Goal: Ask a question

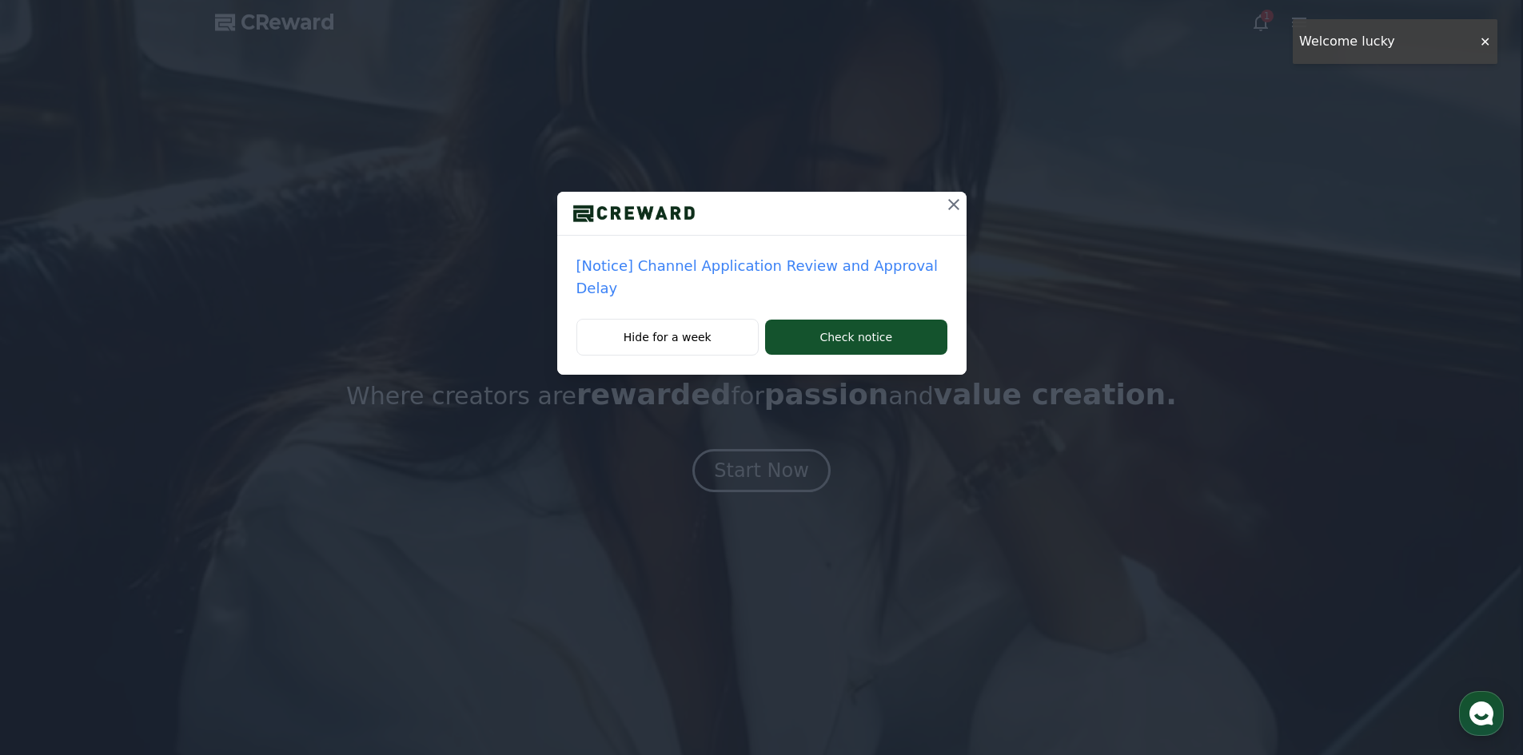
click at [960, 205] on icon at bounding box center [953, 204] width 19 height 19
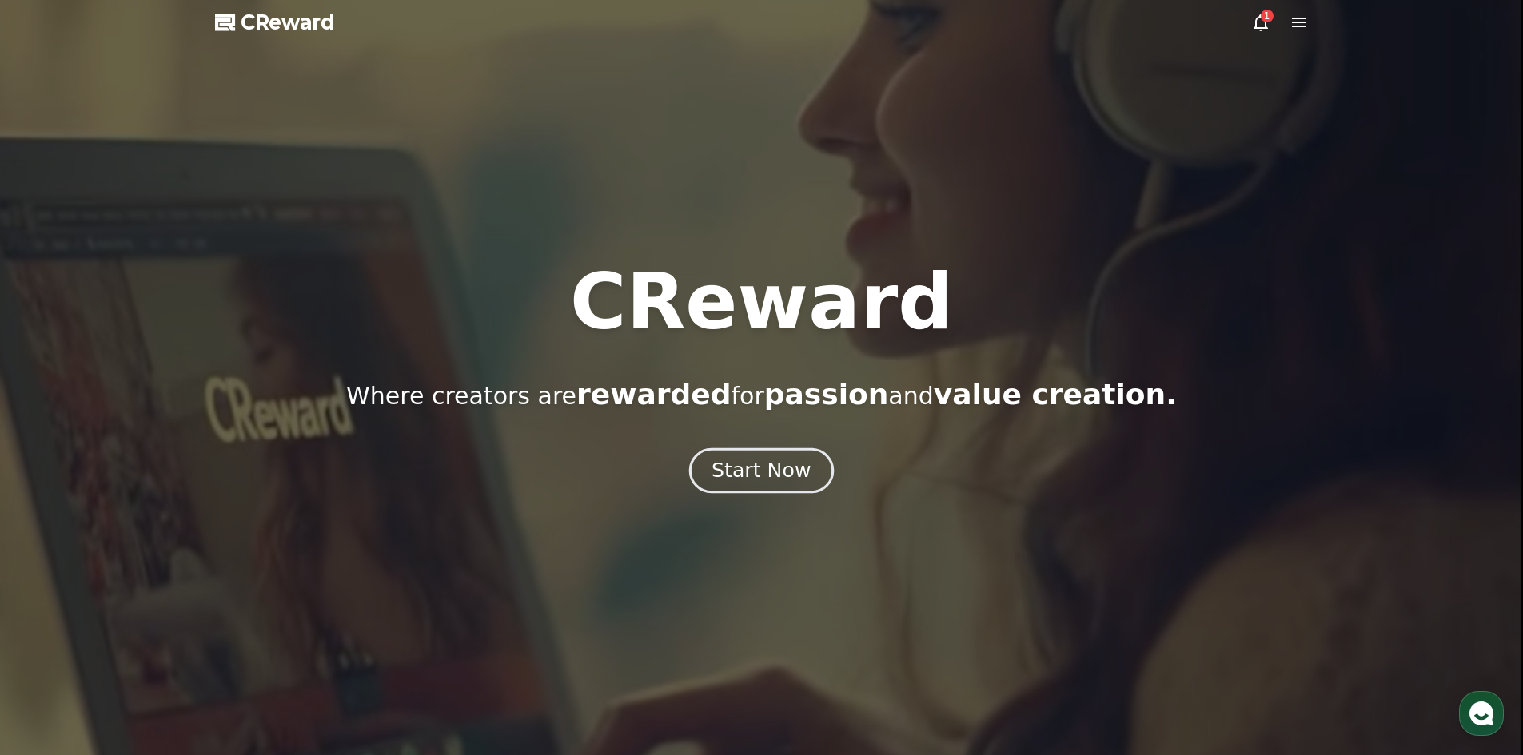
click at [760, 479] on div "Start Now" at bounding box center [760, 470] width 99 height 27
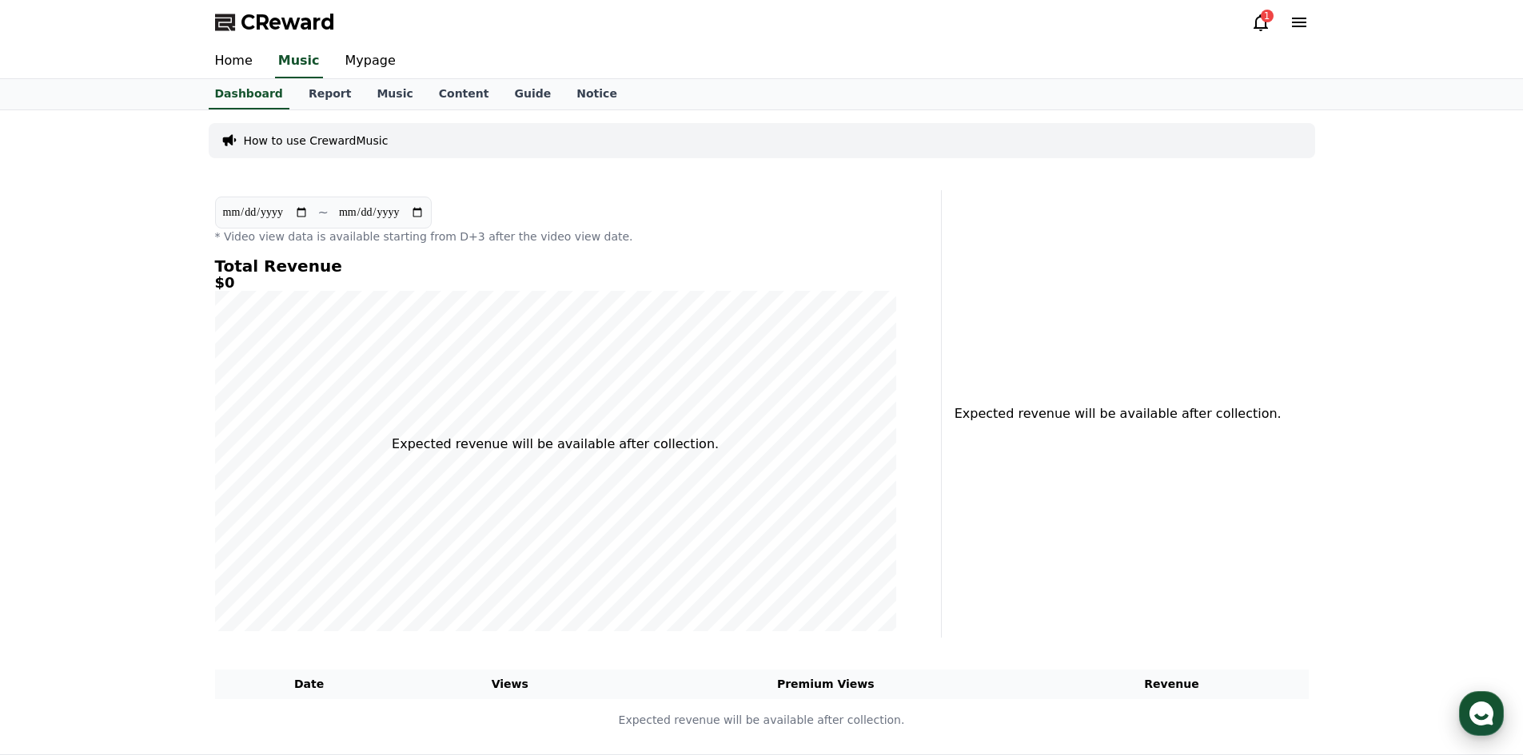
click at [1495, 708] on div "button" at bounding box center [1481, 713] width 45 height 45
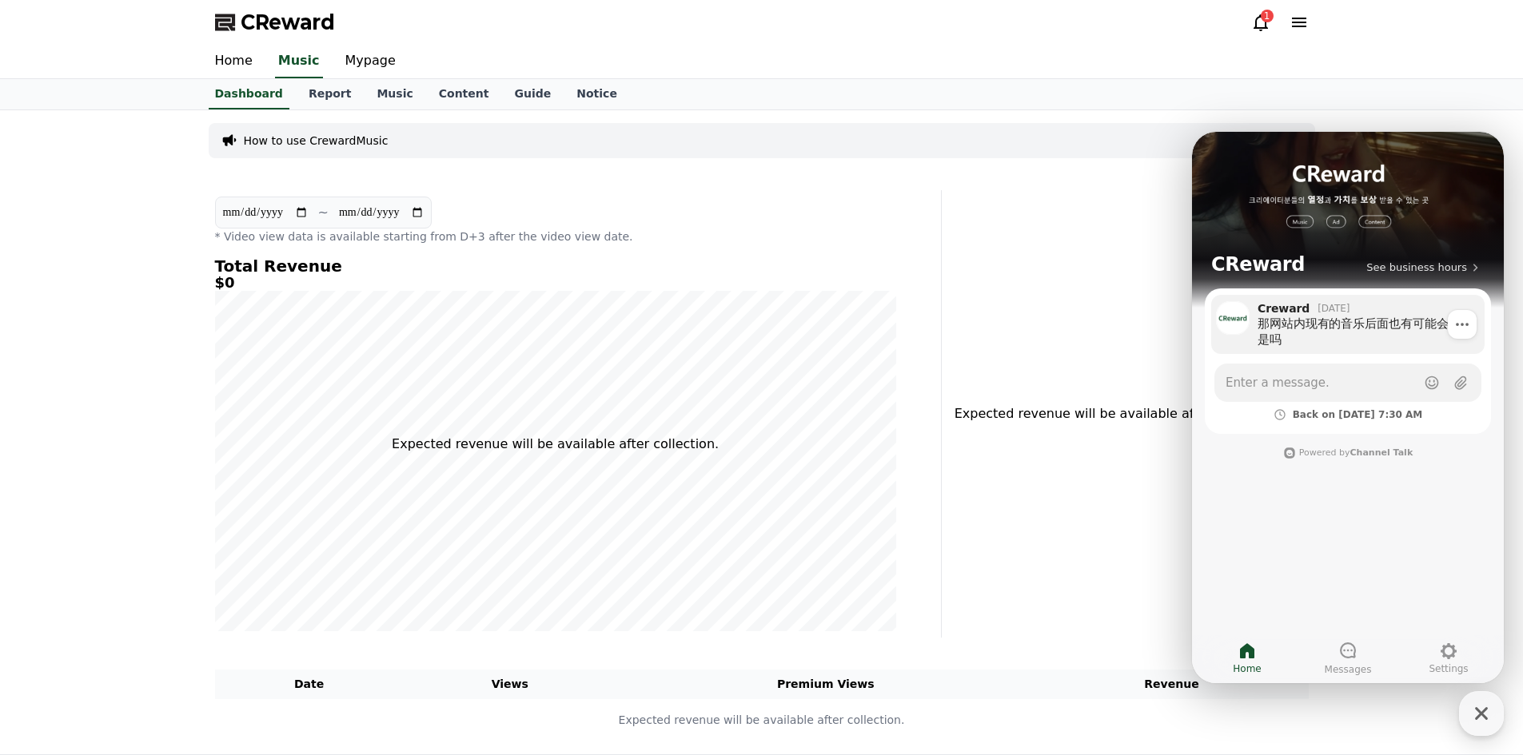
click at [1335, 330] on div "那网站内现有的音乐后面也有可能会下架是吗" at bounding box center [1365, 332] width 216 height 32
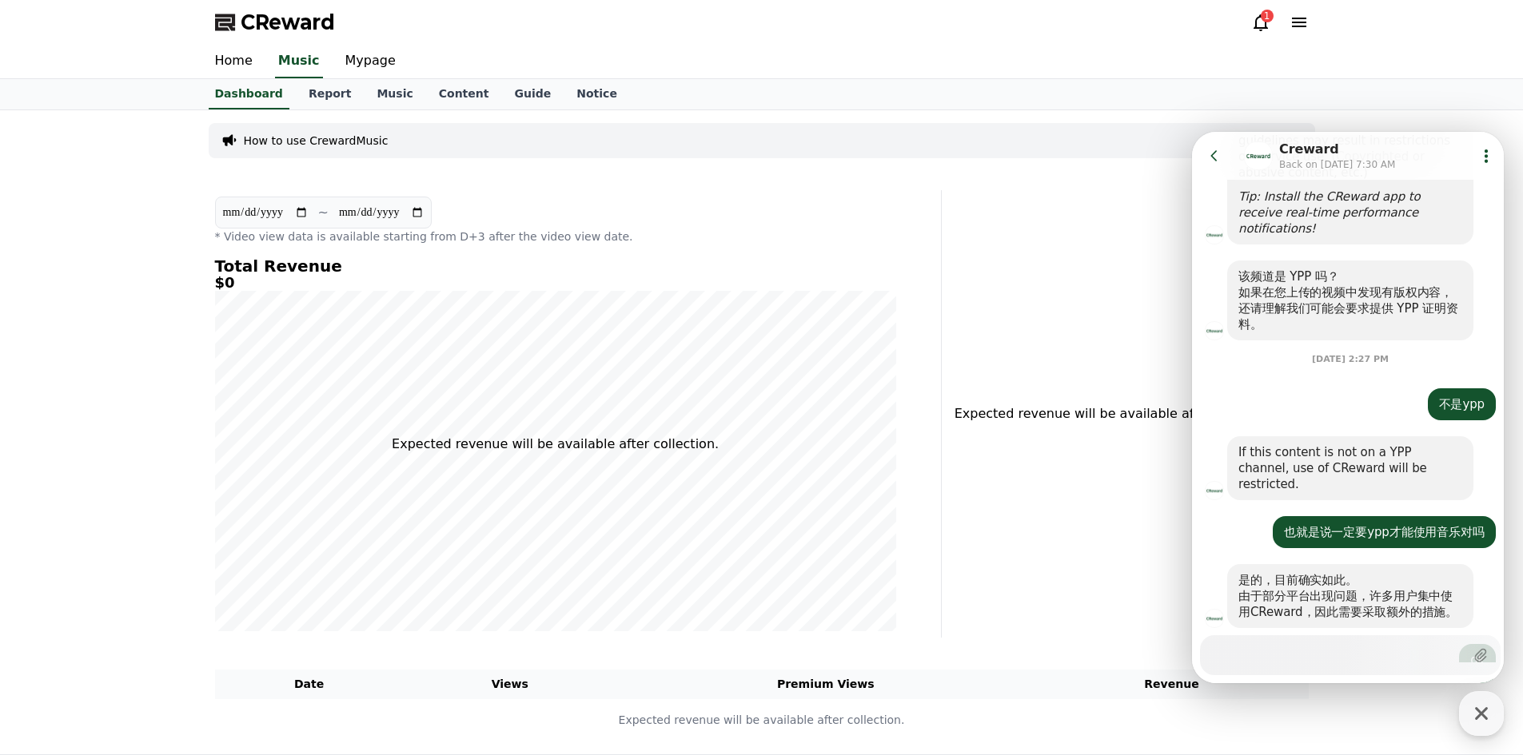
scroll to position [2046, 0]
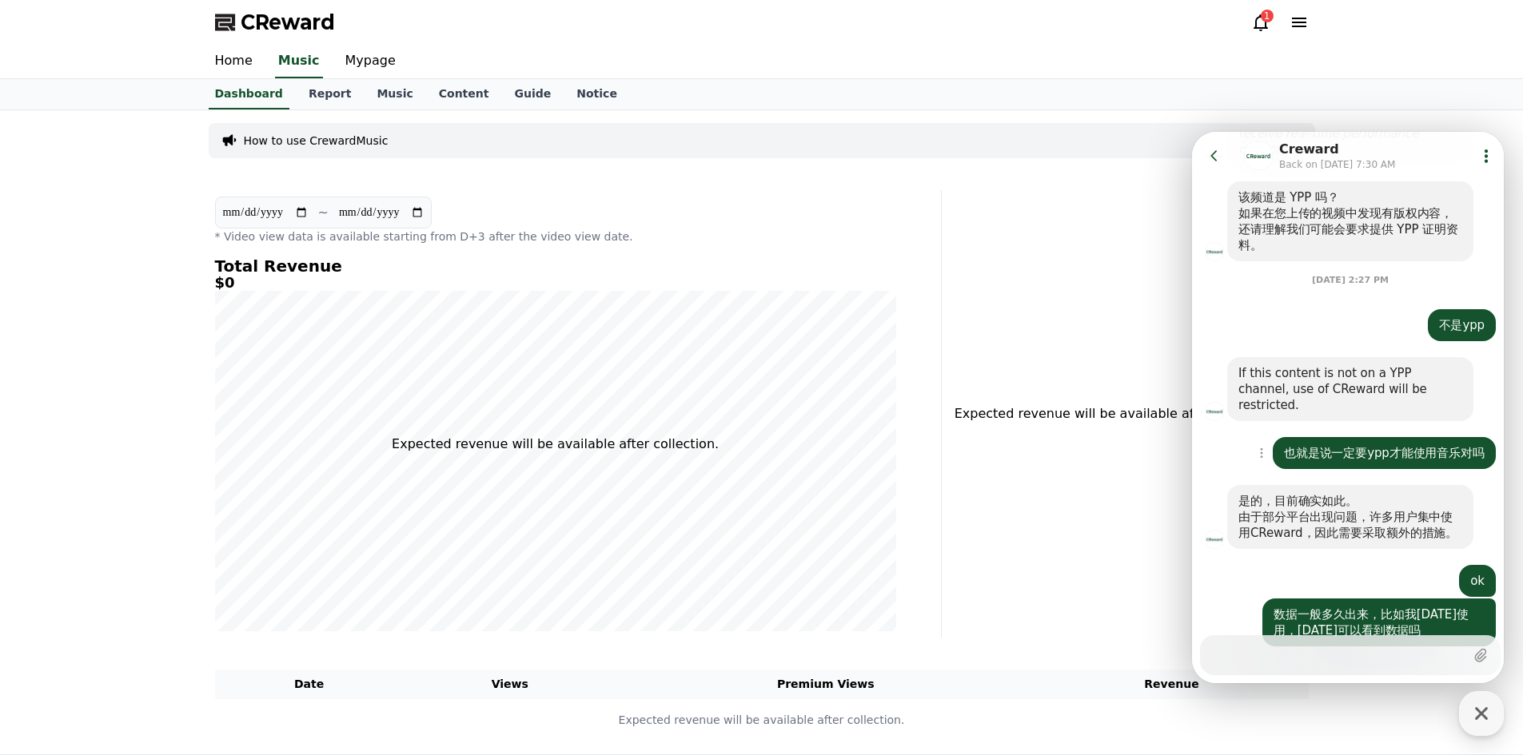
drag, startPoint x: 1310, startPoint y: 392, endPoint x: 1334, endPoint y: 386, distance: 24.6
click at [1334, 445] on div "也就是说一定要ypp才能使用音乐对吗" at bounding box center [1384, 453] width 201 height 16
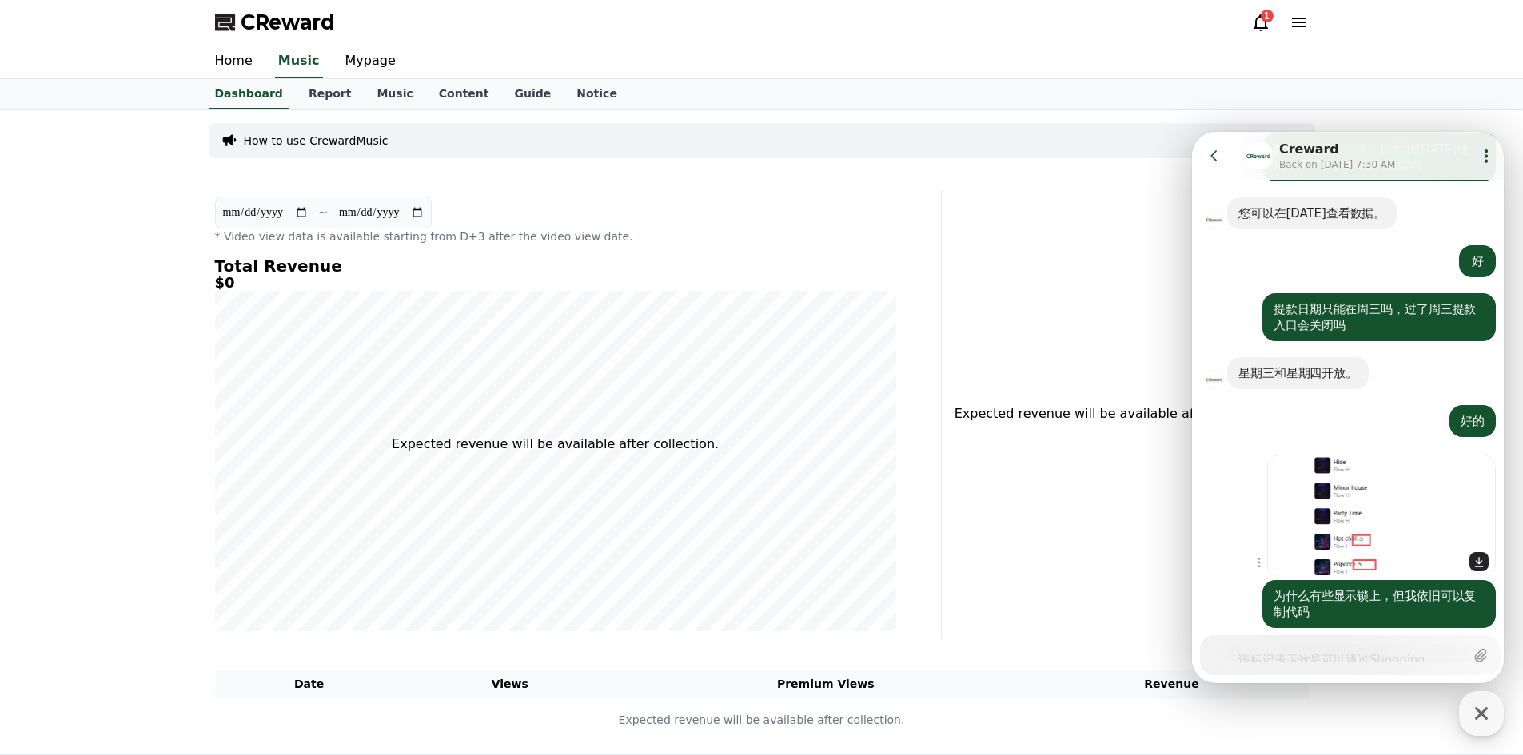
scroll to position [2686, 0]
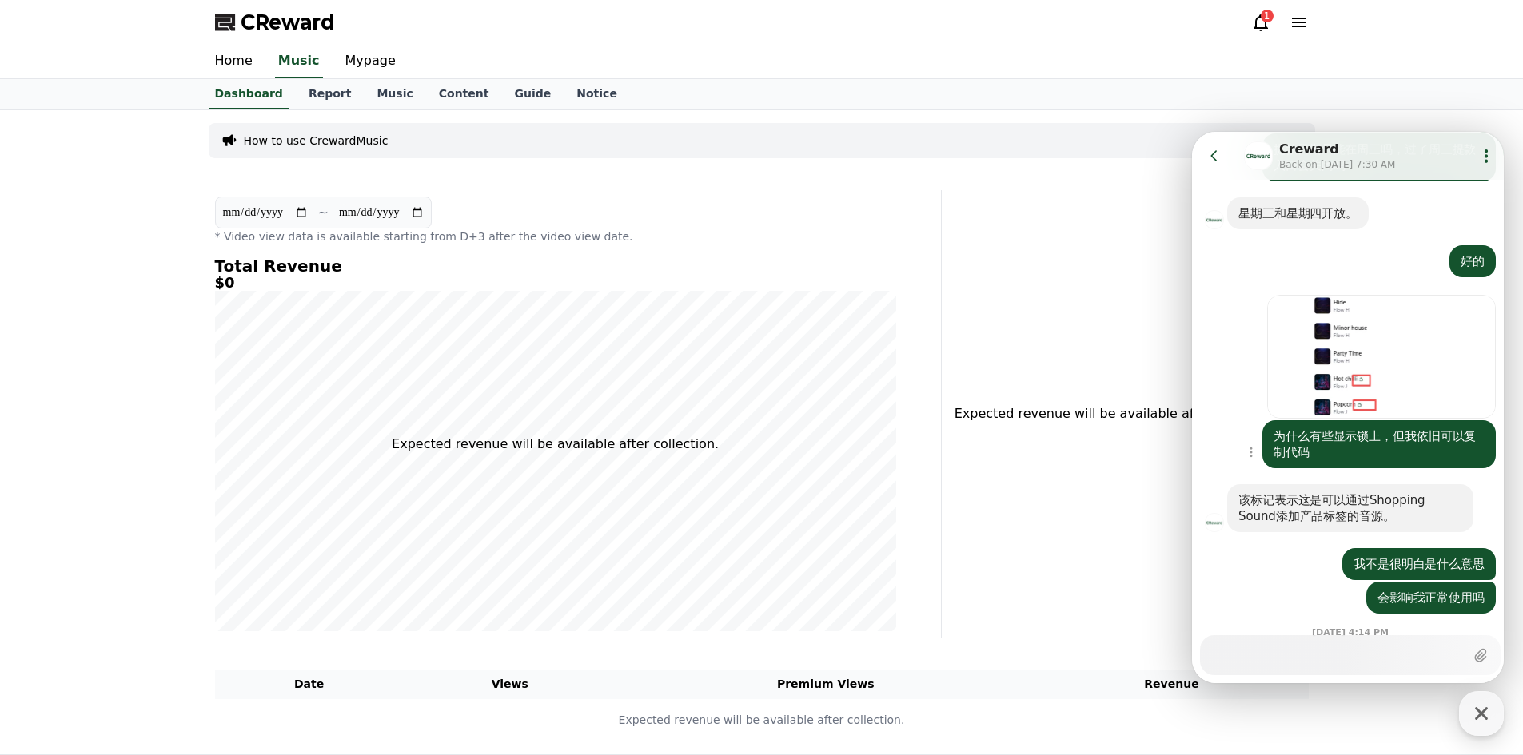
drag, startPoint x: 1326, startPoint y: 390, endPoint x: 1341, endPoint y: 387, distance: 15.5
click at [1341, 428] on div "为什么有些显示锁上，但我依旧可以复制代码" at bounding box center [1378, 444] width 211 height 32
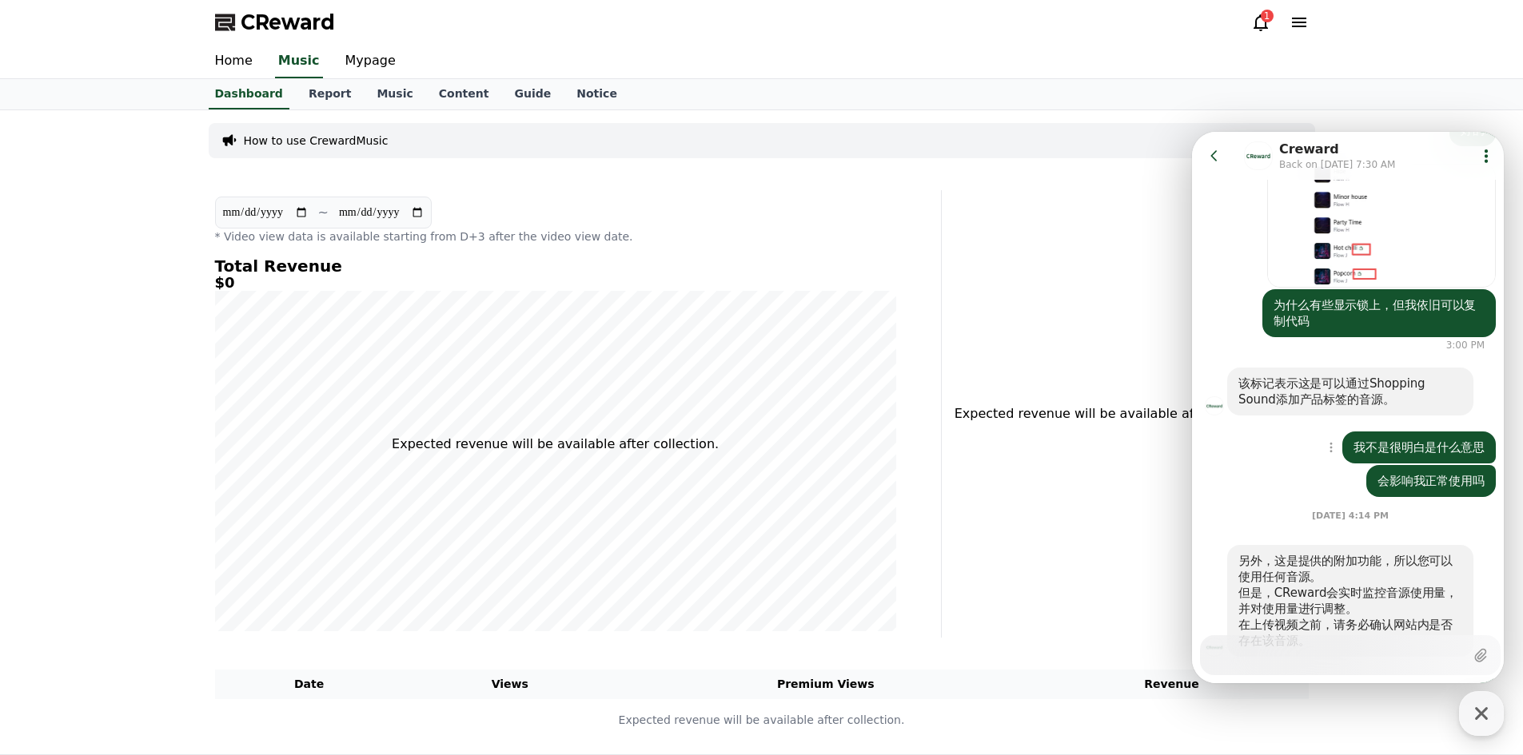
scroll to position [2888, 0]
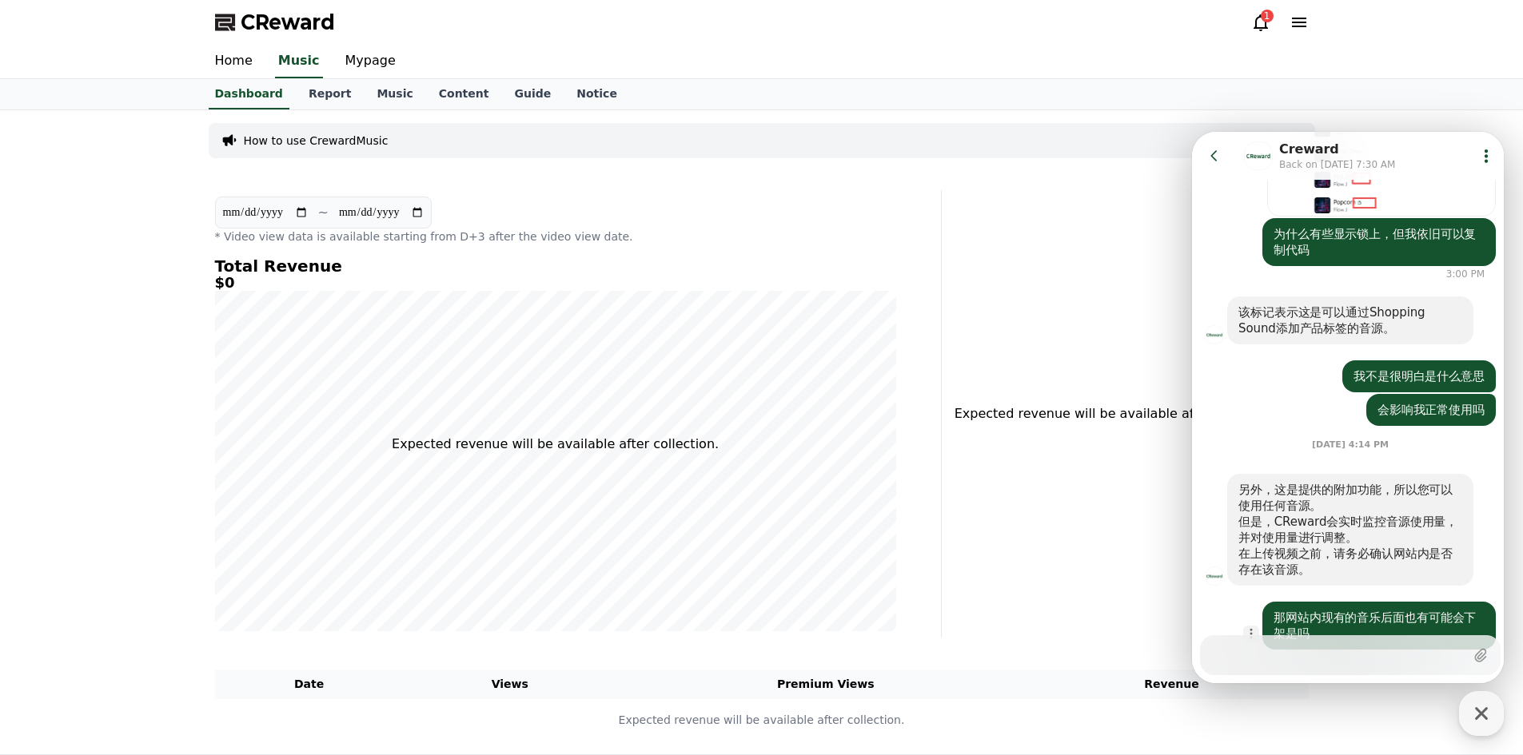
click at [1257, 626] on button "Show context menu" at bounding box center [1251, 634] width 16 height 16
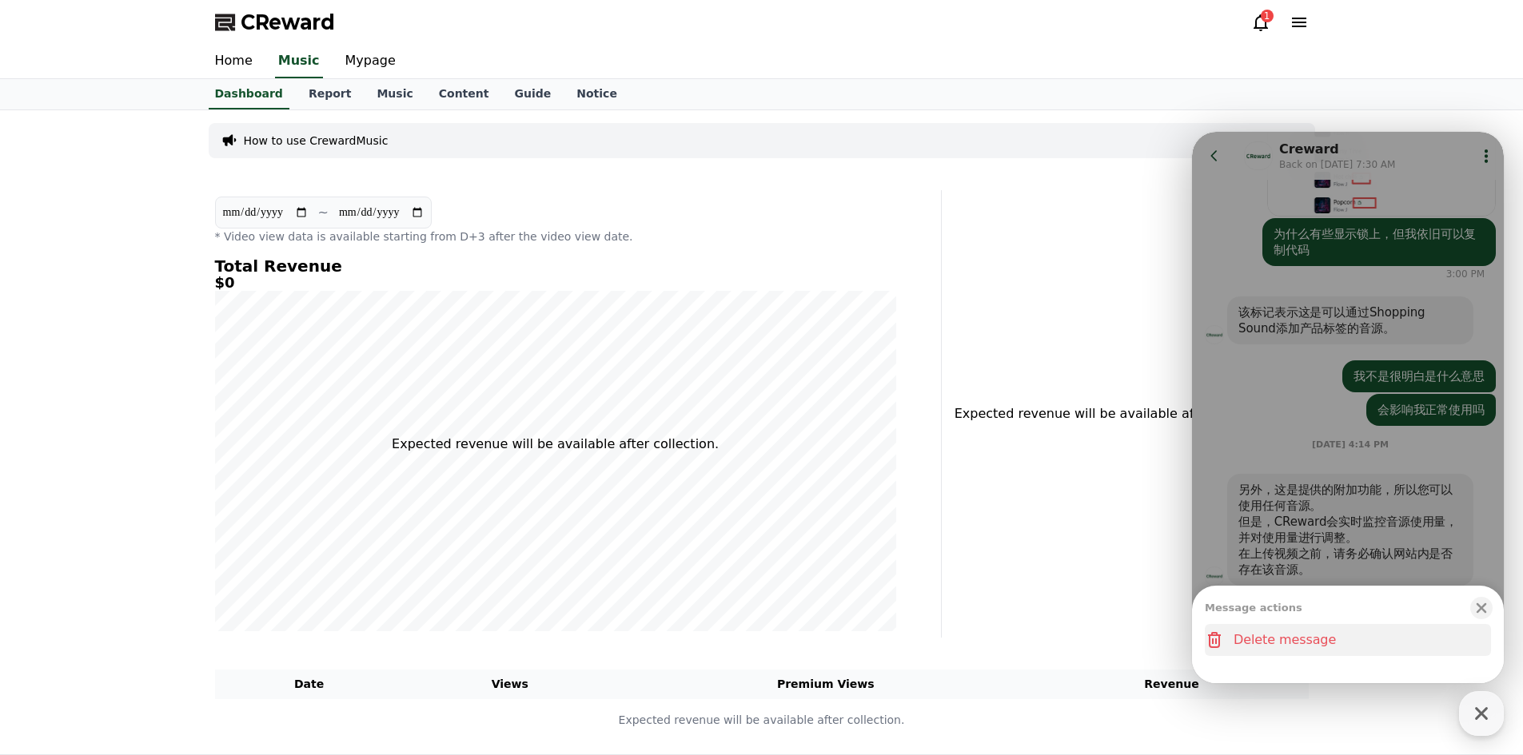
click at [1256, 637] on button "Delete message" at bounding box center [1348, 640] width 286 height 32
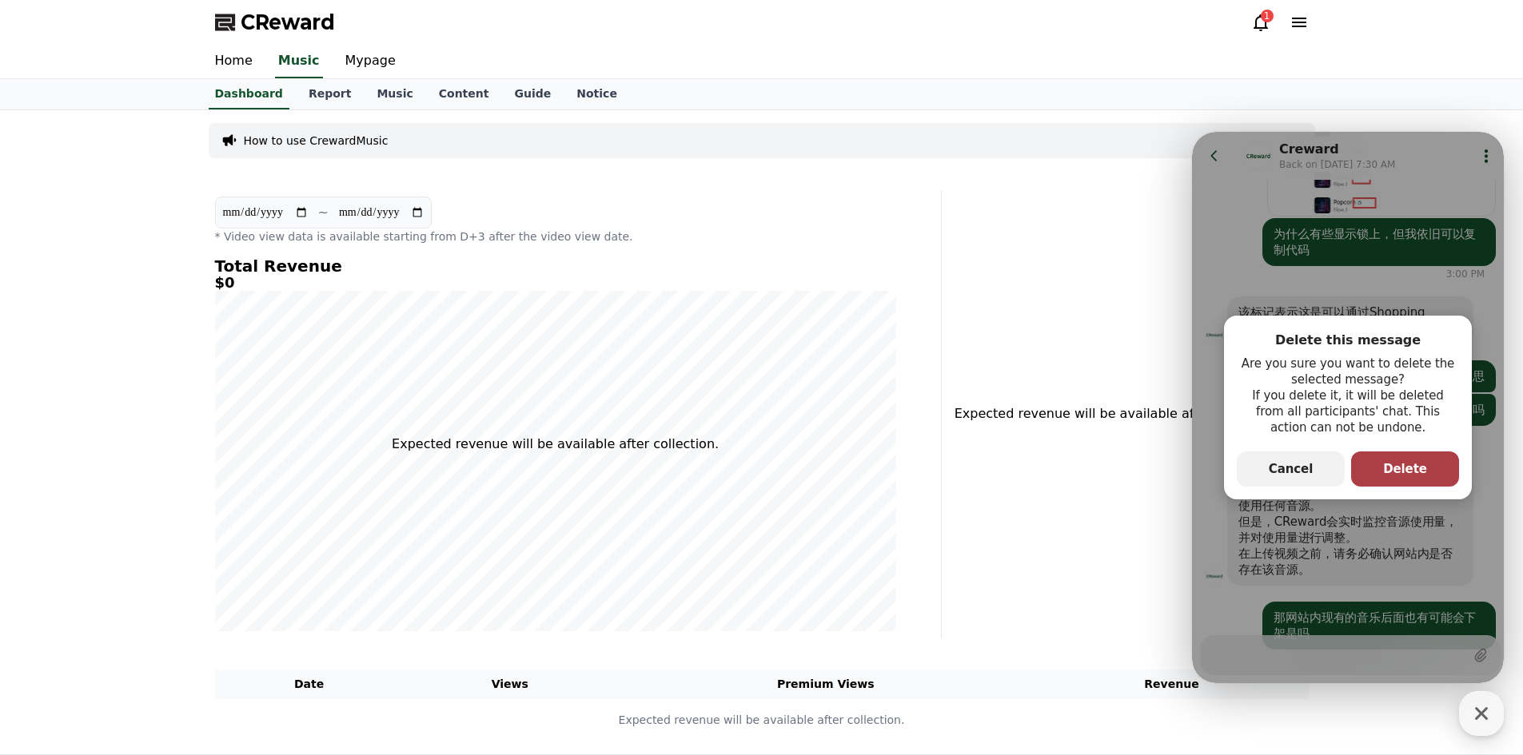
click at [1376, 466] on button "primary Button Delete" at bounding box center [1405, 469] width 108 height 35
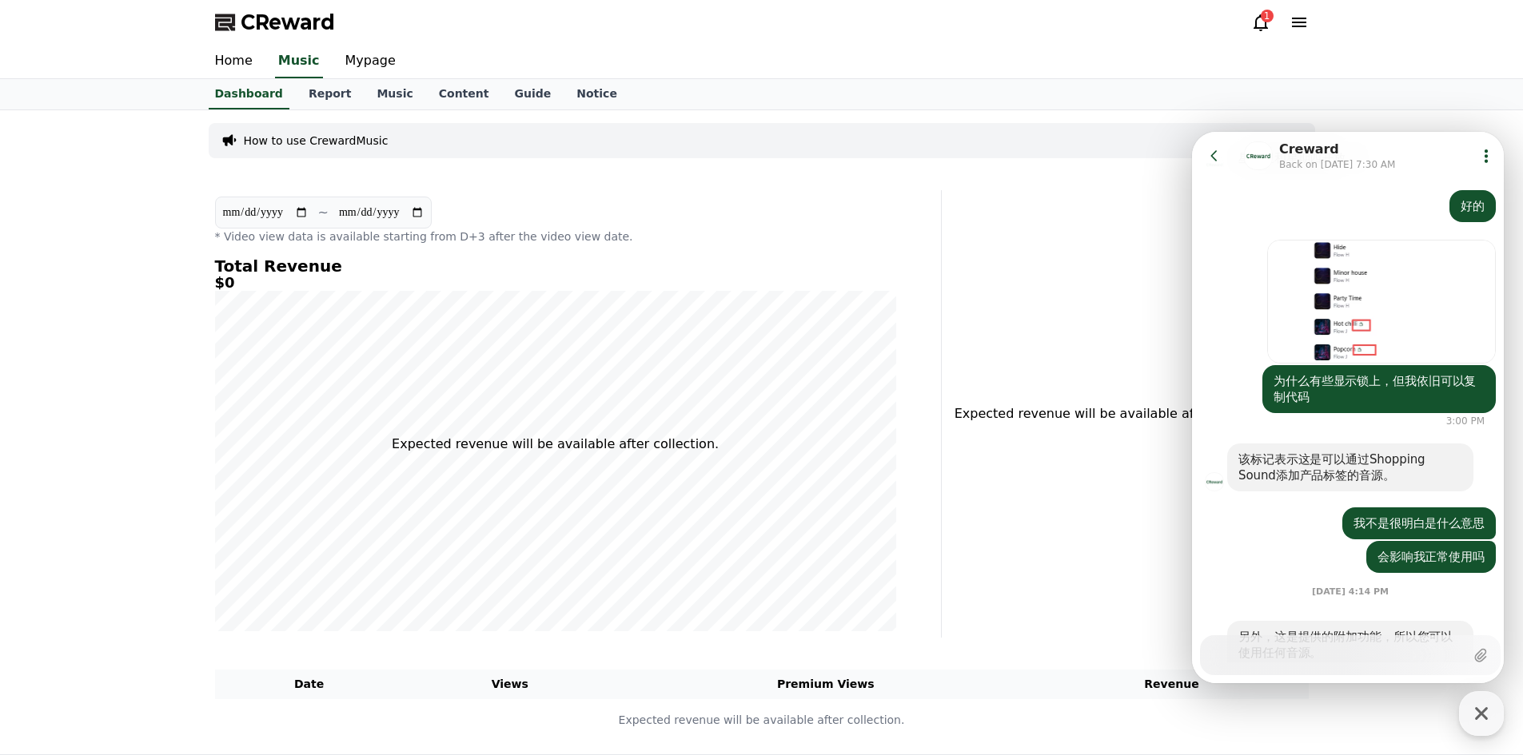
scroll to position [2712, 0]
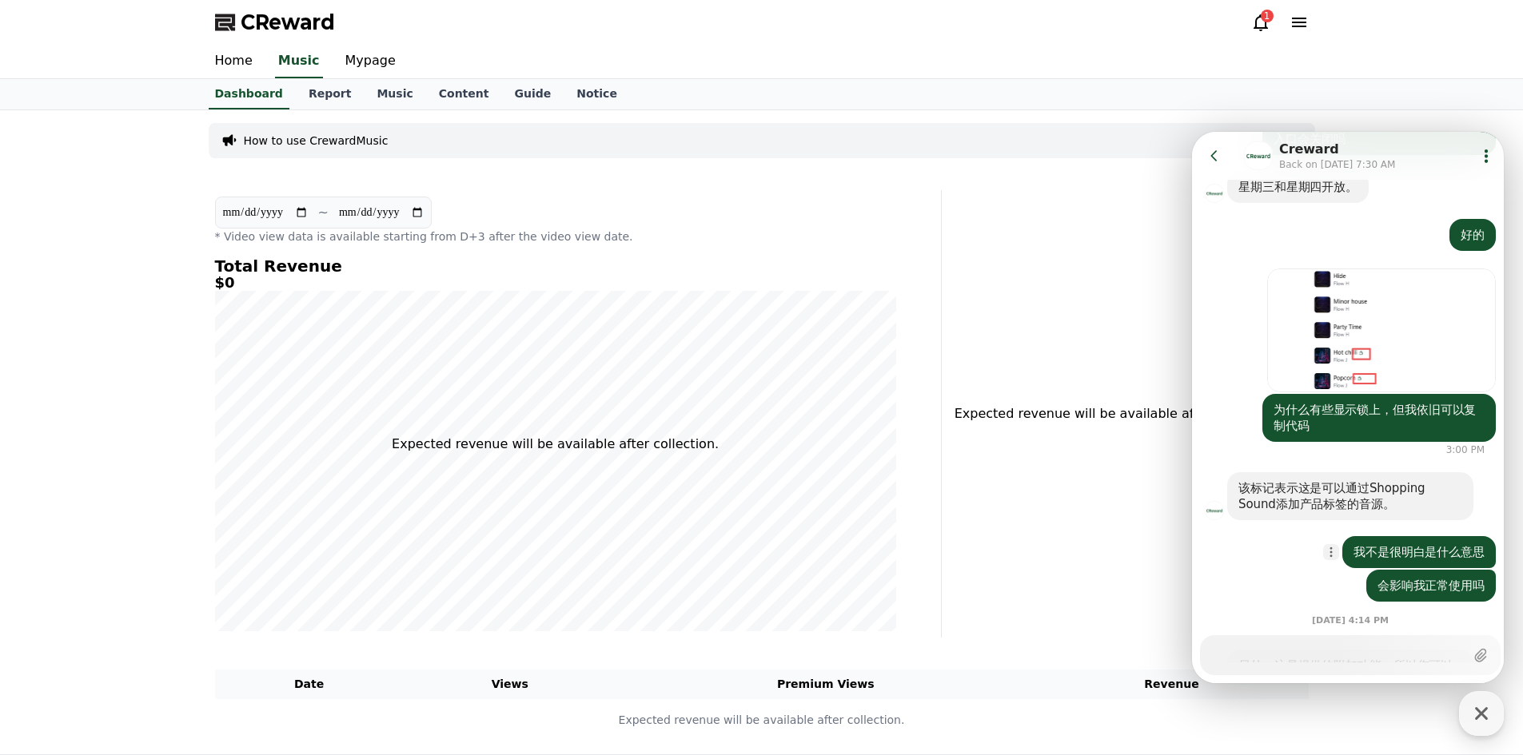
click at [1328, 546] on icon "button" at bounding box center [1330, 552] width 13 height 13
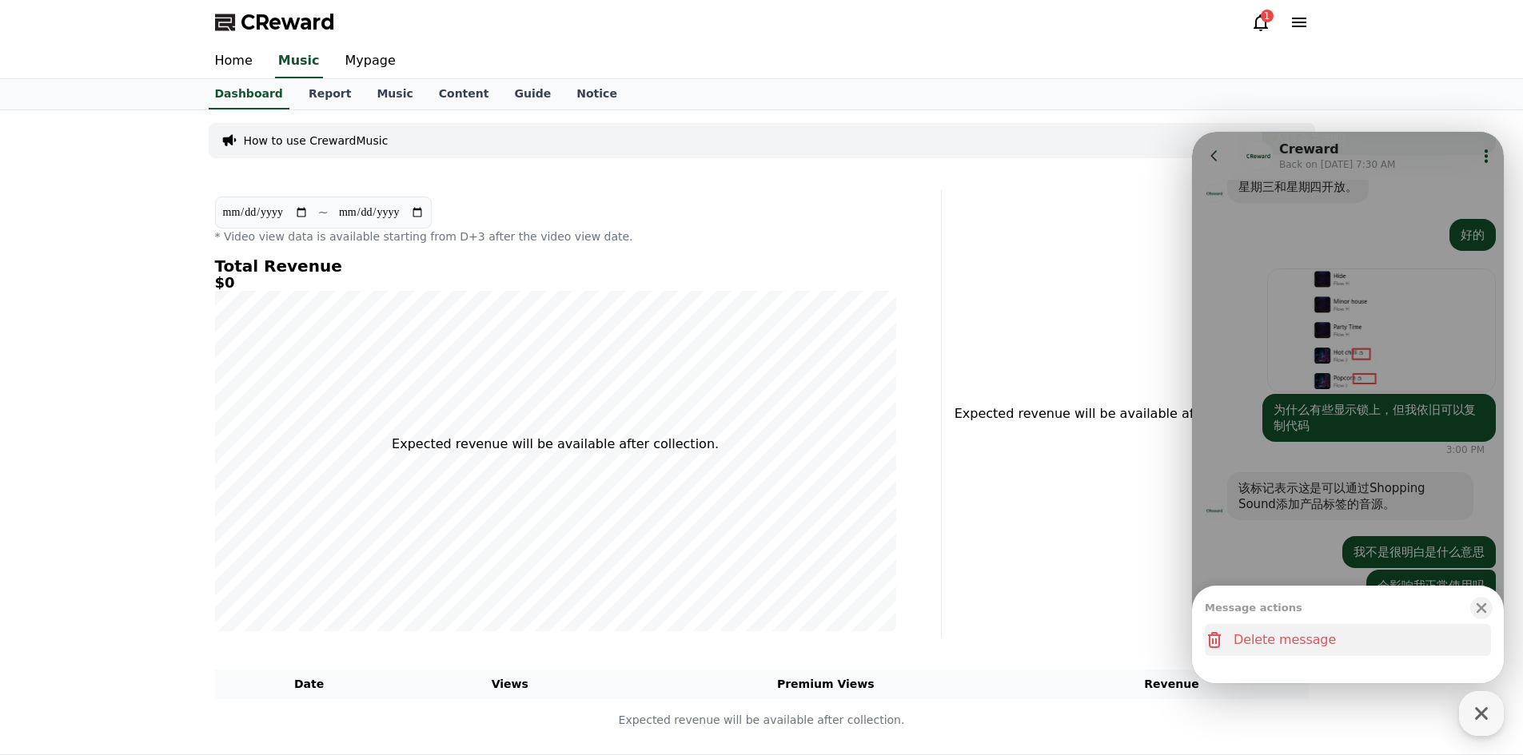
click at [1280, 642] on button "Delete message" at bounding box center [1348, 640] width 286 height 32
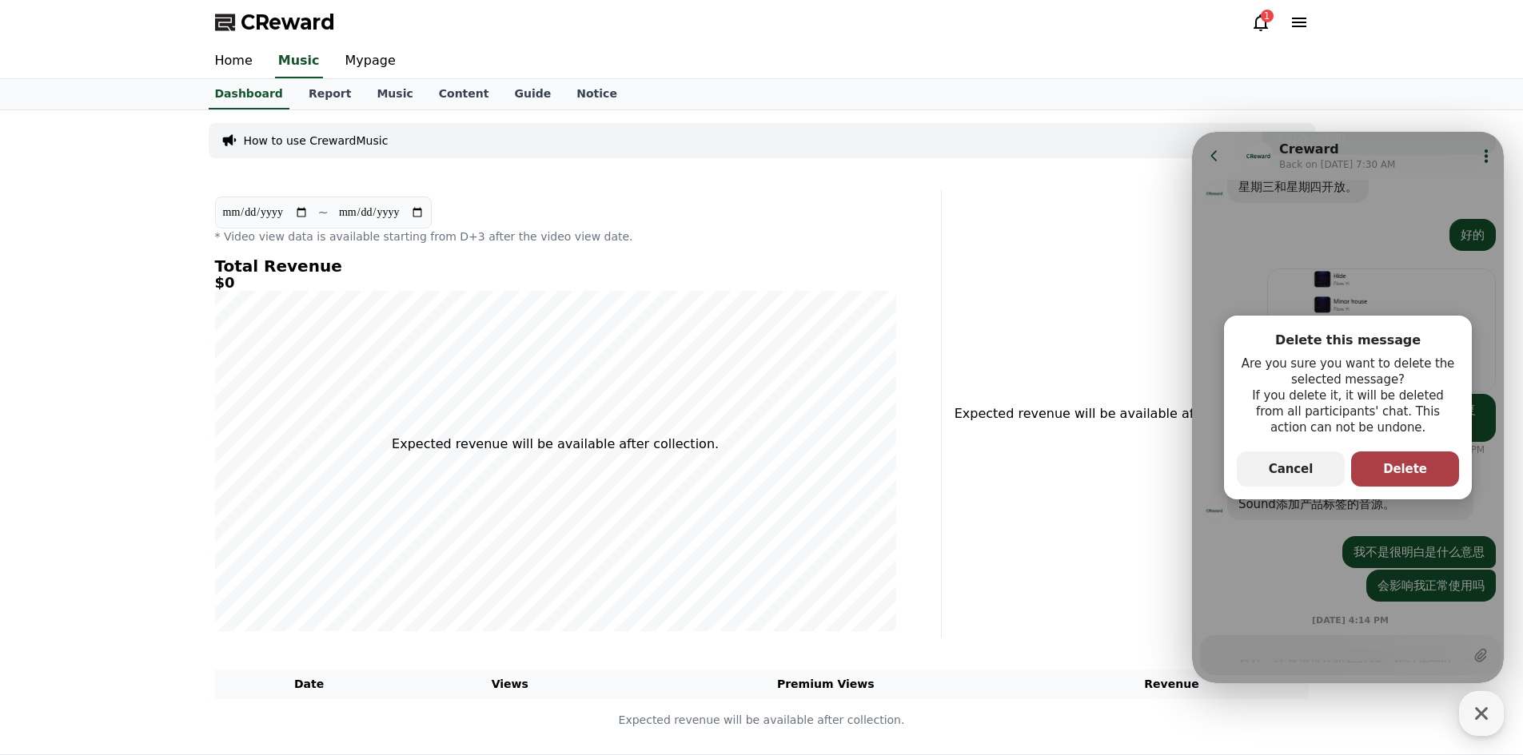
click at [1379, 464] on button "primary Button Delete" at bounding box center [1405, 469] width 108 height 35
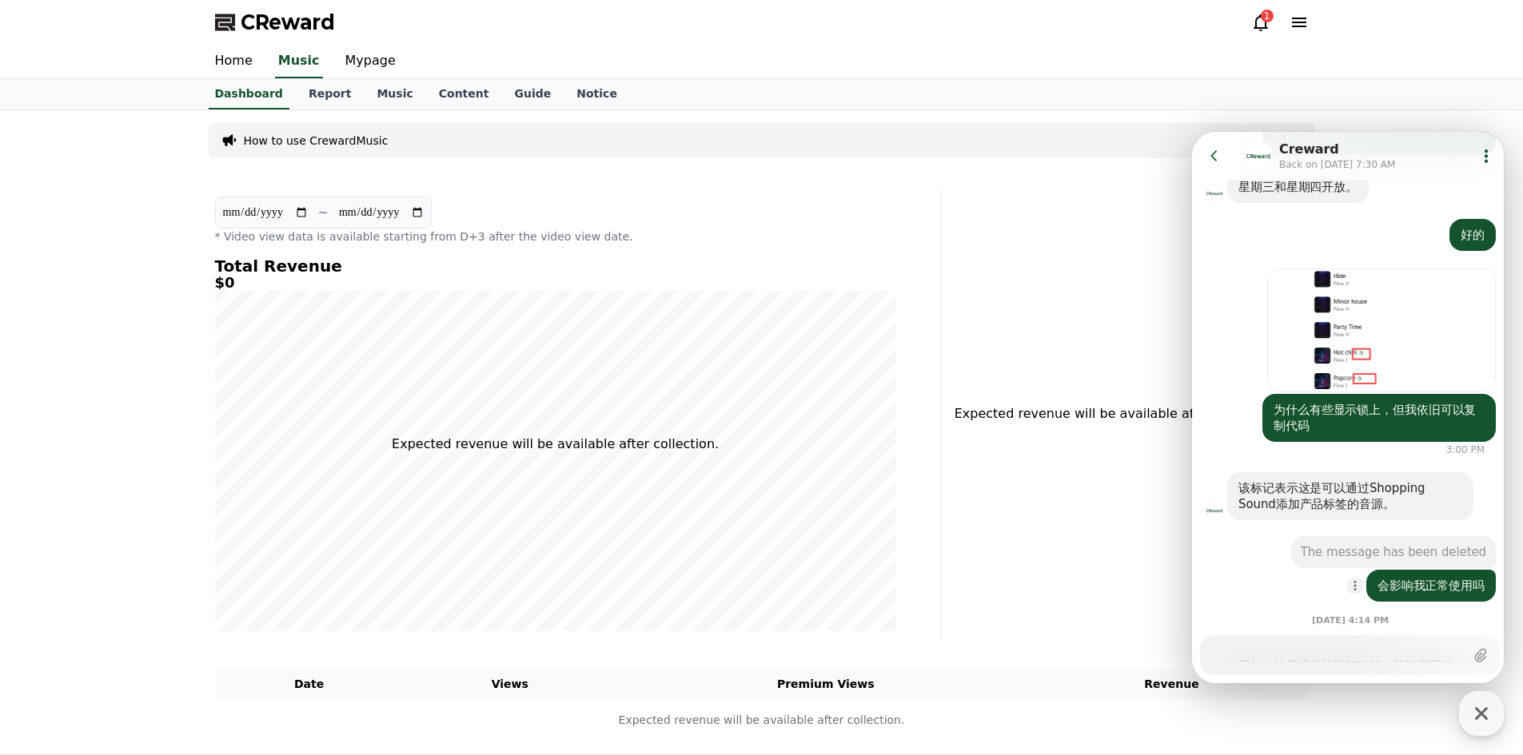
click at [1352, 579] on icon "button" at bounding box center [1354, 585] width 13 height 13
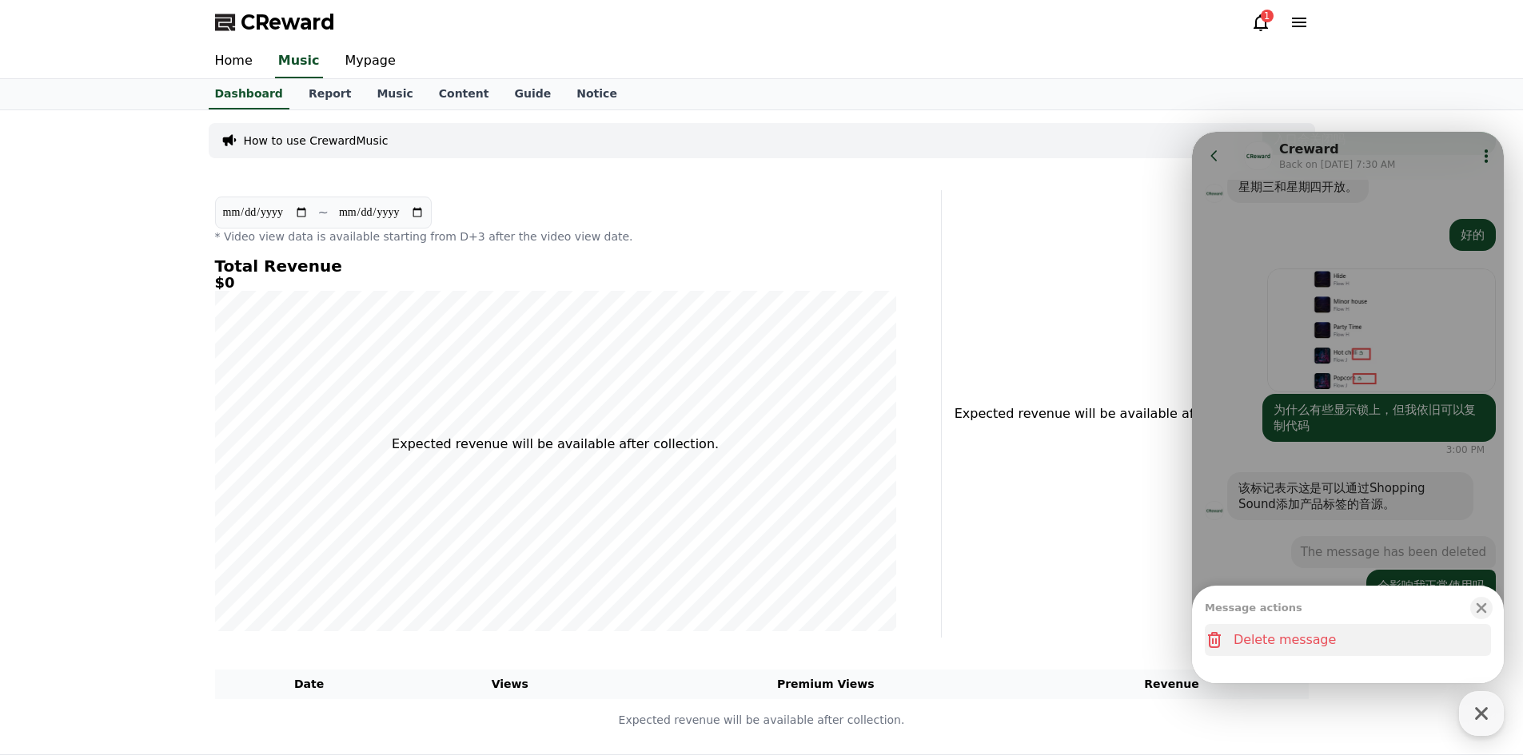
click at [1336, 649] on button "Delete message" at bounding box center [1348, 640] width 286 height 32
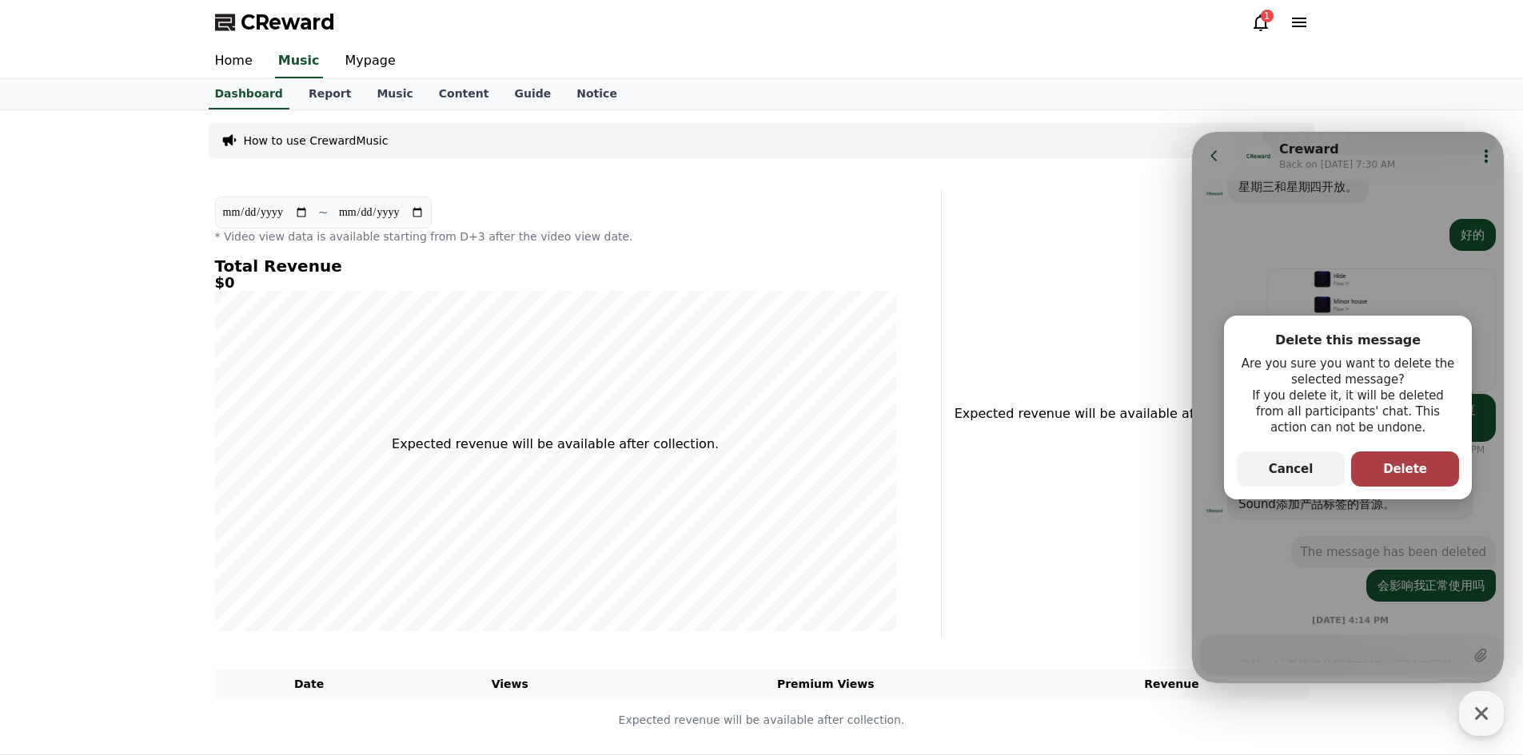
click at [1387, 480] on button "primary Button Delete" at bounding box center [1405, 469] width 108 height 35
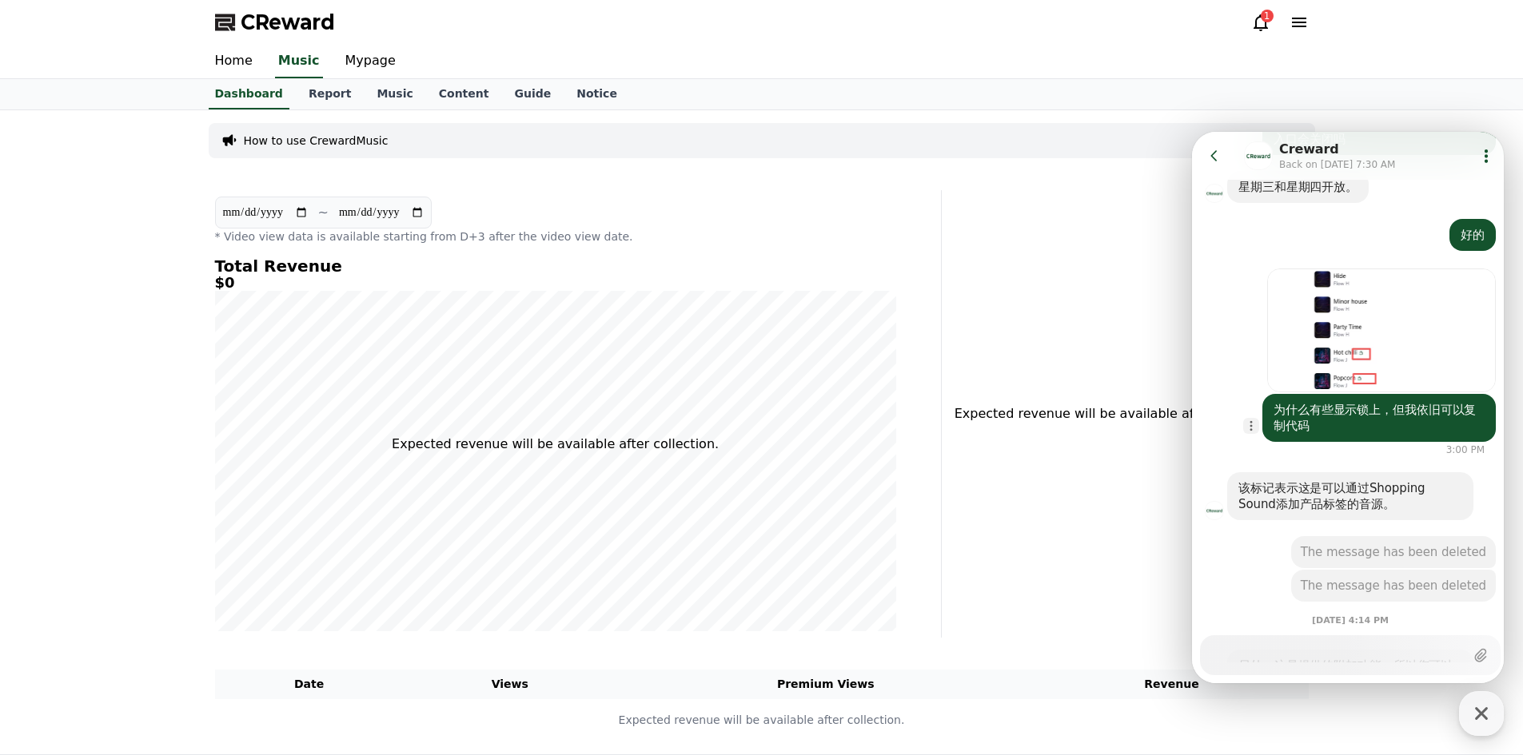
click at [1256, 420] on icon "button" at bounding box center [1250, 426] width 13 height 13
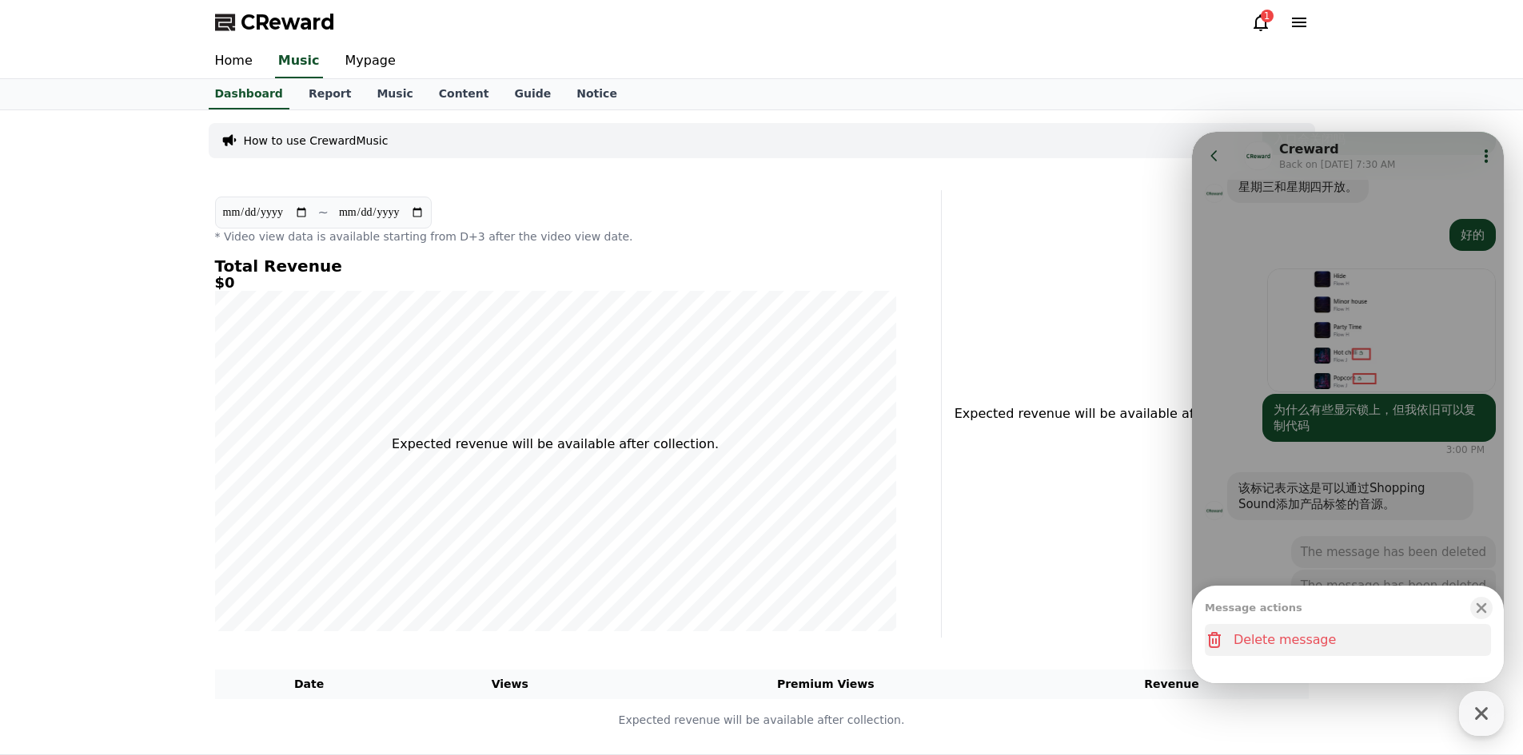
click at [1344, 642] on button "Delete message" at bounding box center [1348, 640] width 286 height 32
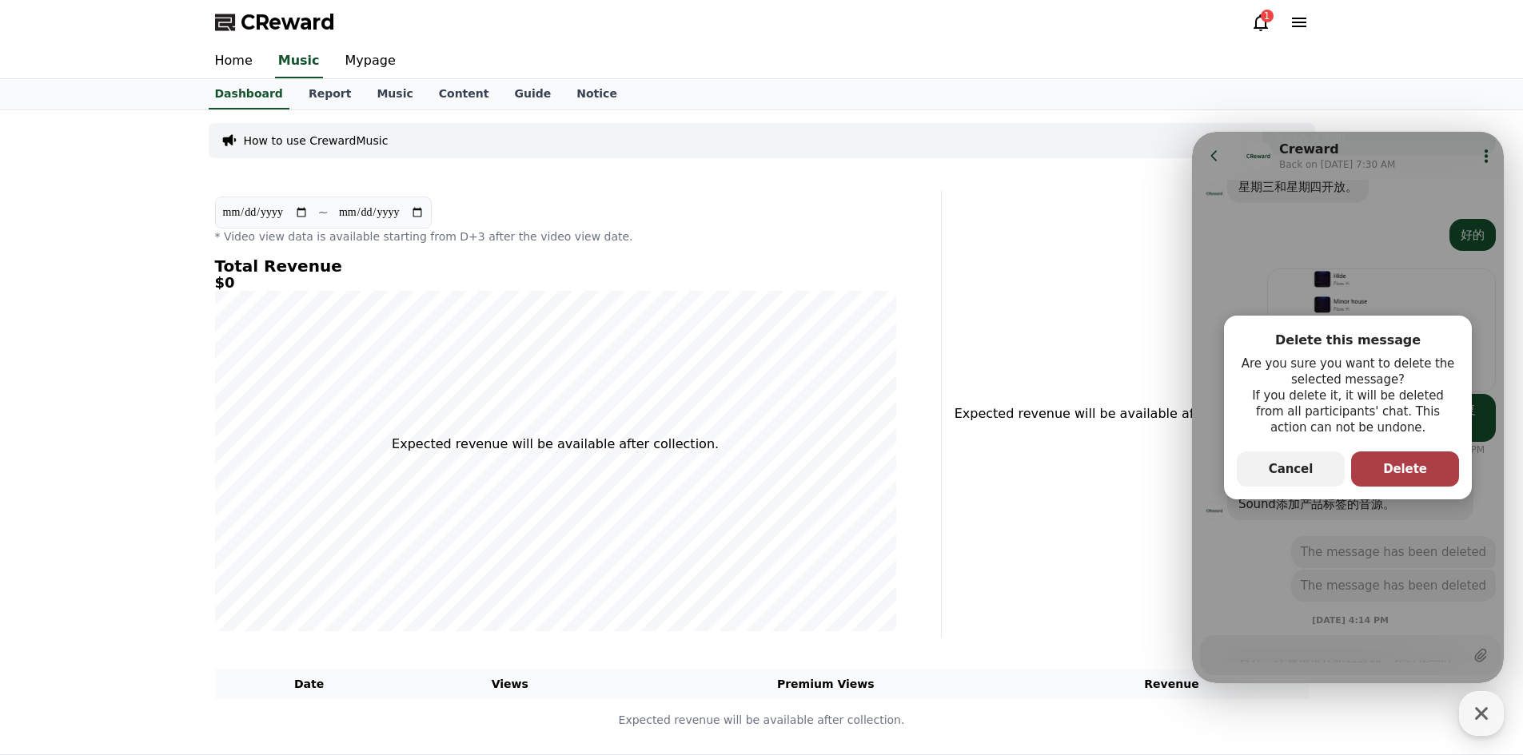
click at [1391, 473] on span "Delete" at bounding box center [1405, 469] width 44 height 14
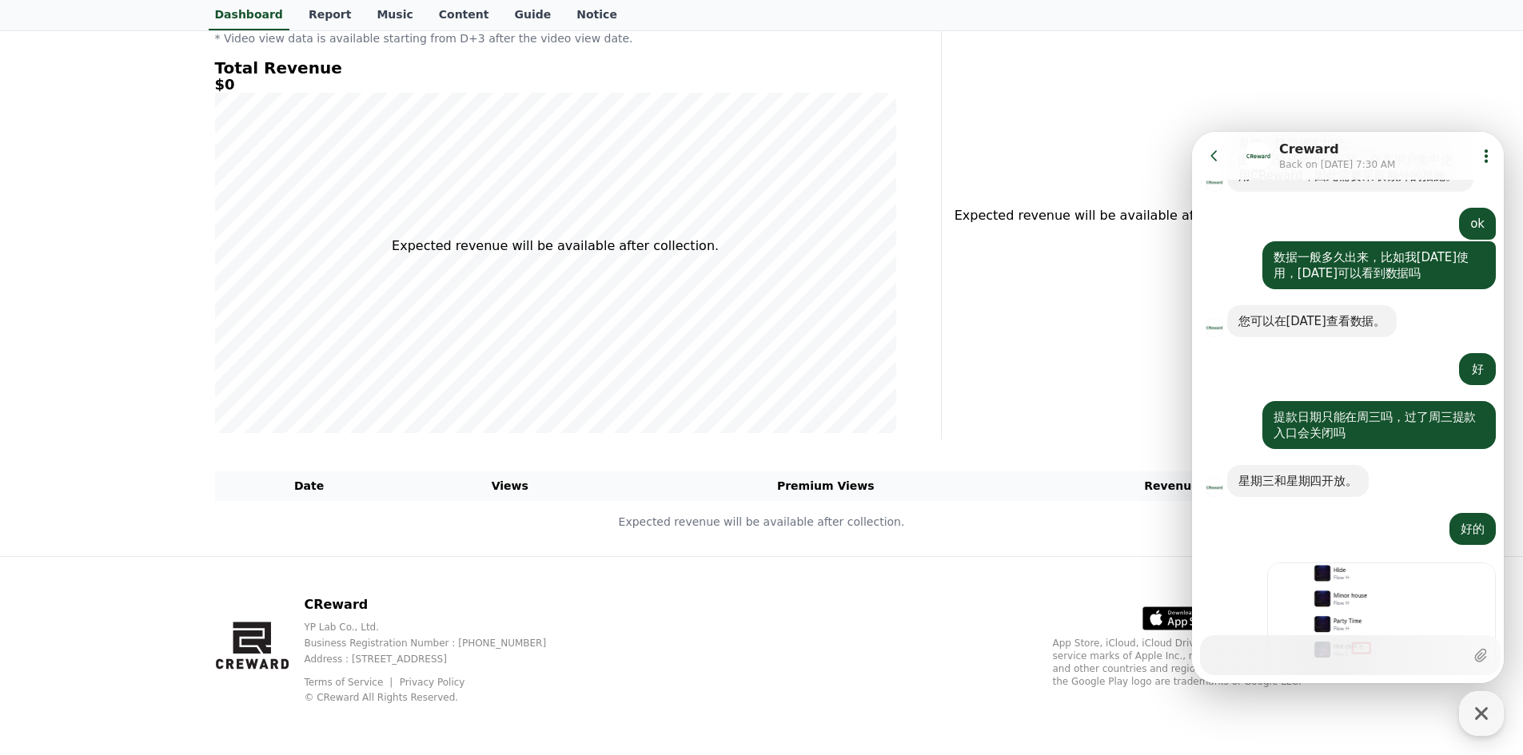
scroll to position [2202, 0]
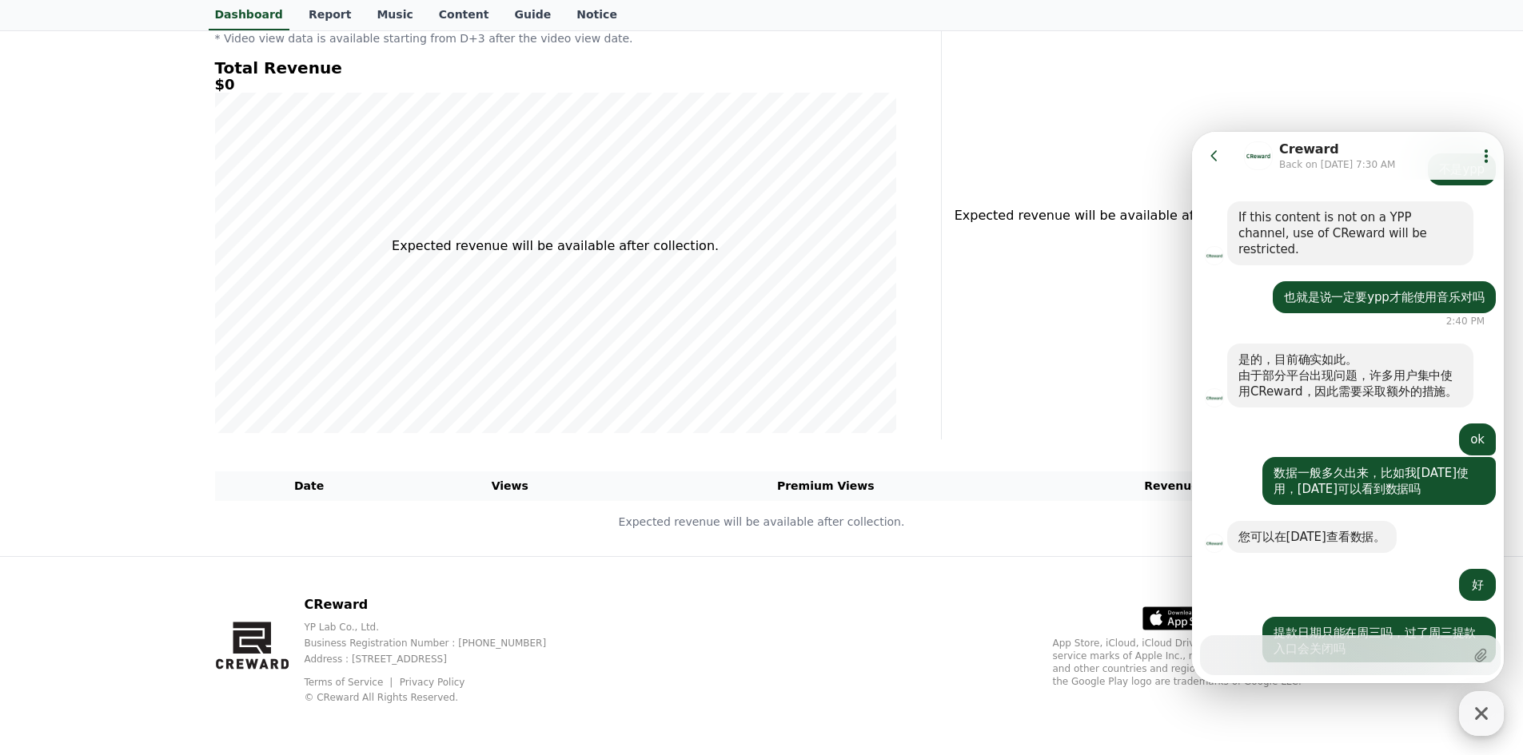
drag, startPoint x: 1482, startPoint y: 719, endPoint x: 1471, endPoint y: 703, distance: 19.5
click at [1481, 719] on icon "button" at bounding box center [1481, 713] width 29 height 29
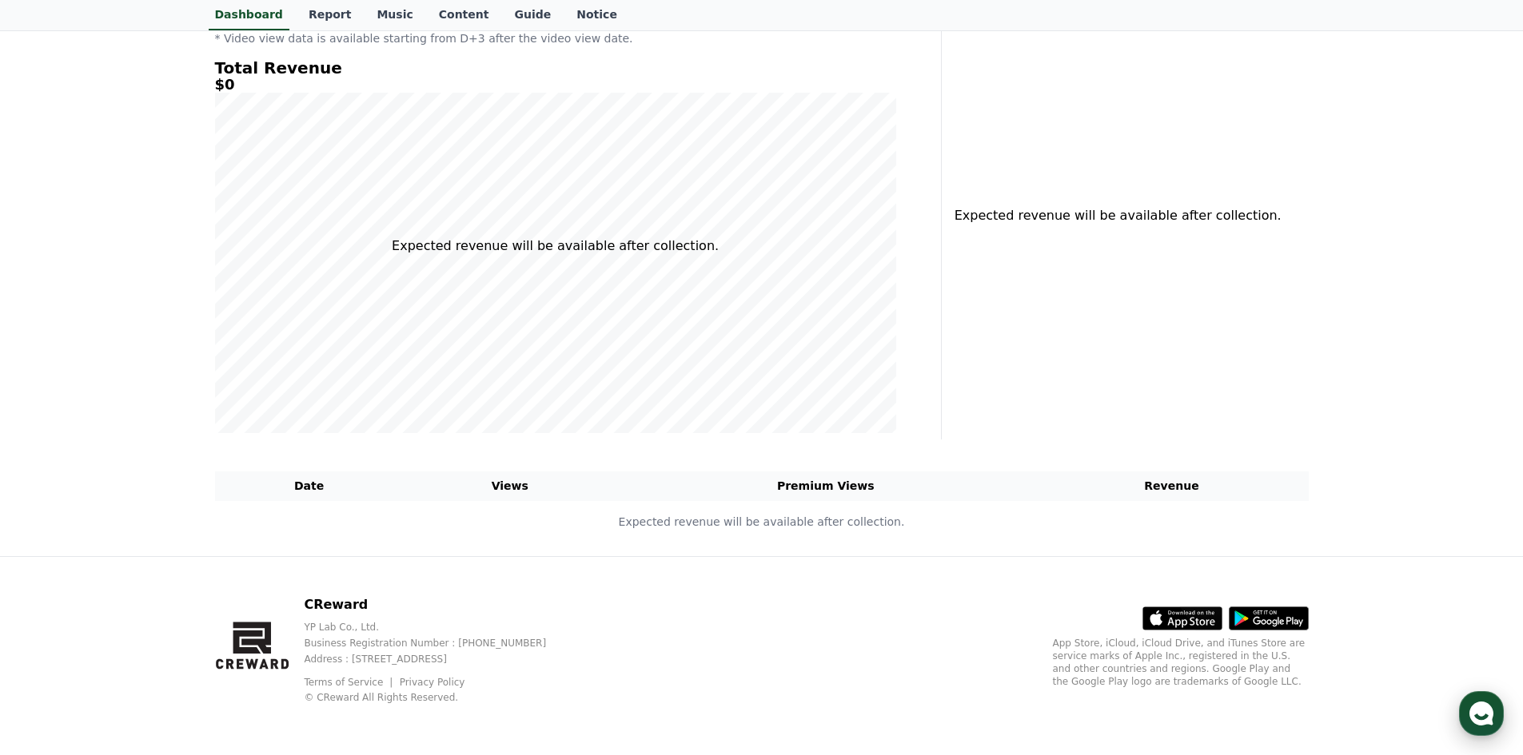
click at [1462, 703] on div "button" at bounding box center [1481, 713] width 45 height 45
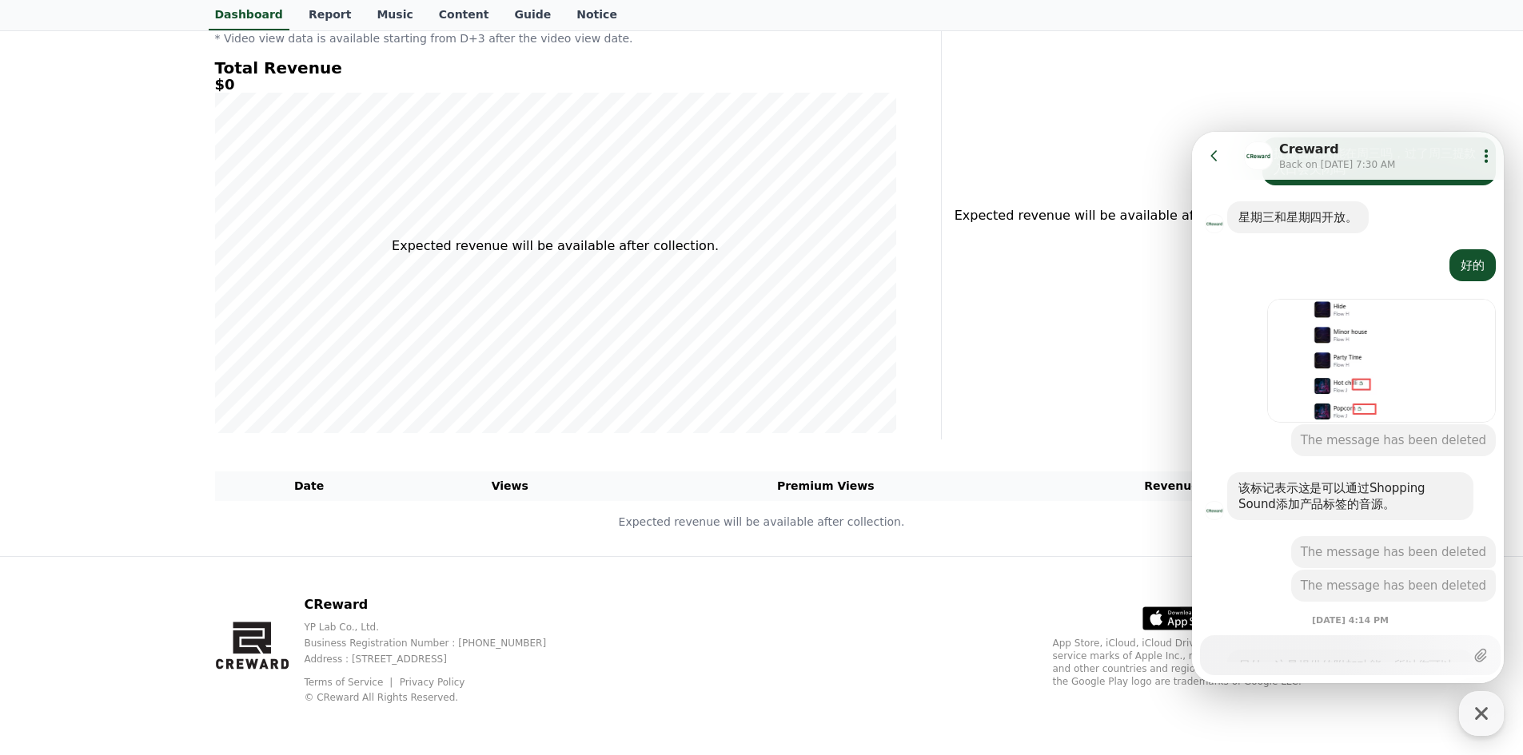
scroll to position [2841, 0]
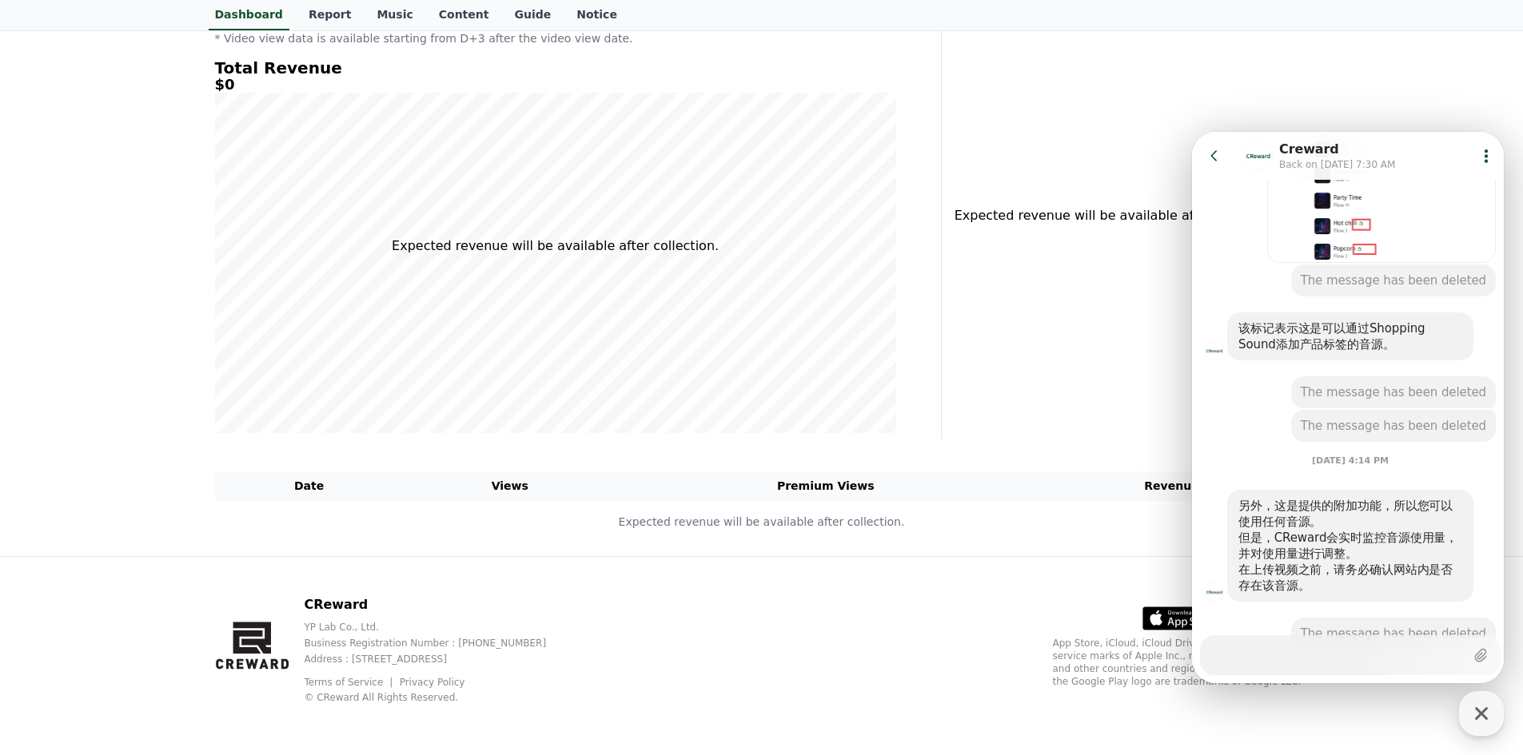
click at [1220, 161] on icon at bounding box center [1214, 156] width 16 height 16
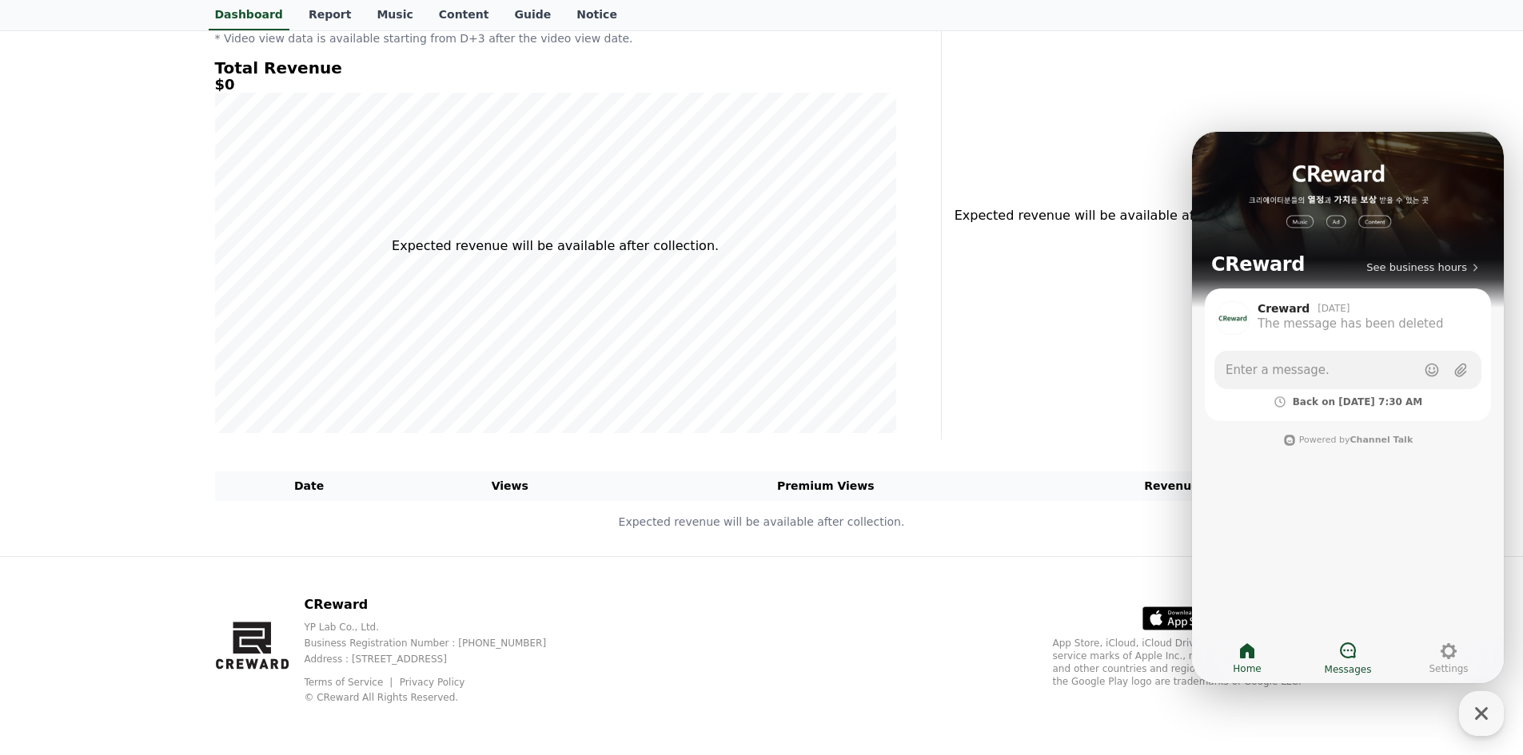
click at [1351, 654] on icon at bounding box center [1347, 650] width 19 height 19
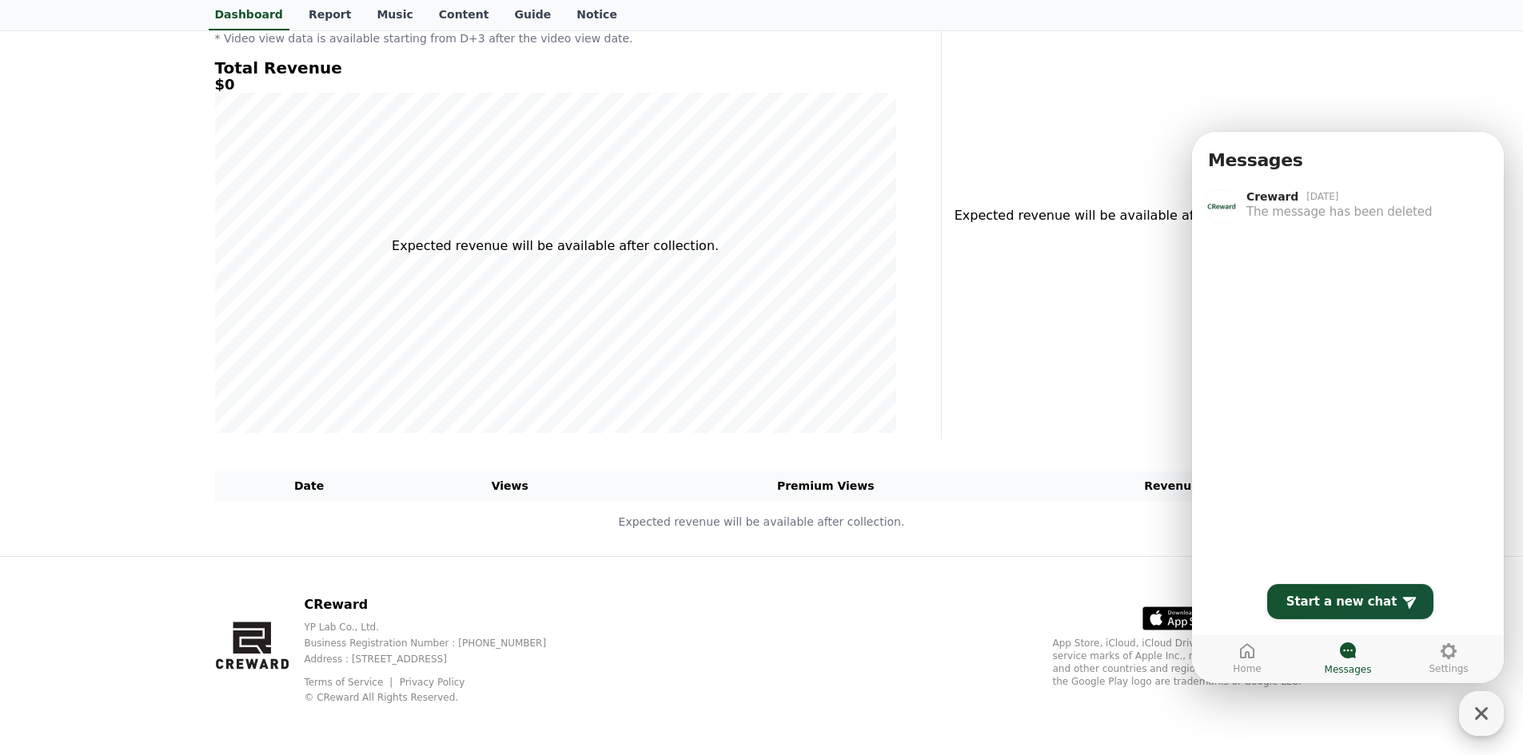
click at [1477, 703] on icon "button" at bounding box center [1481, 713] width 29 height 29
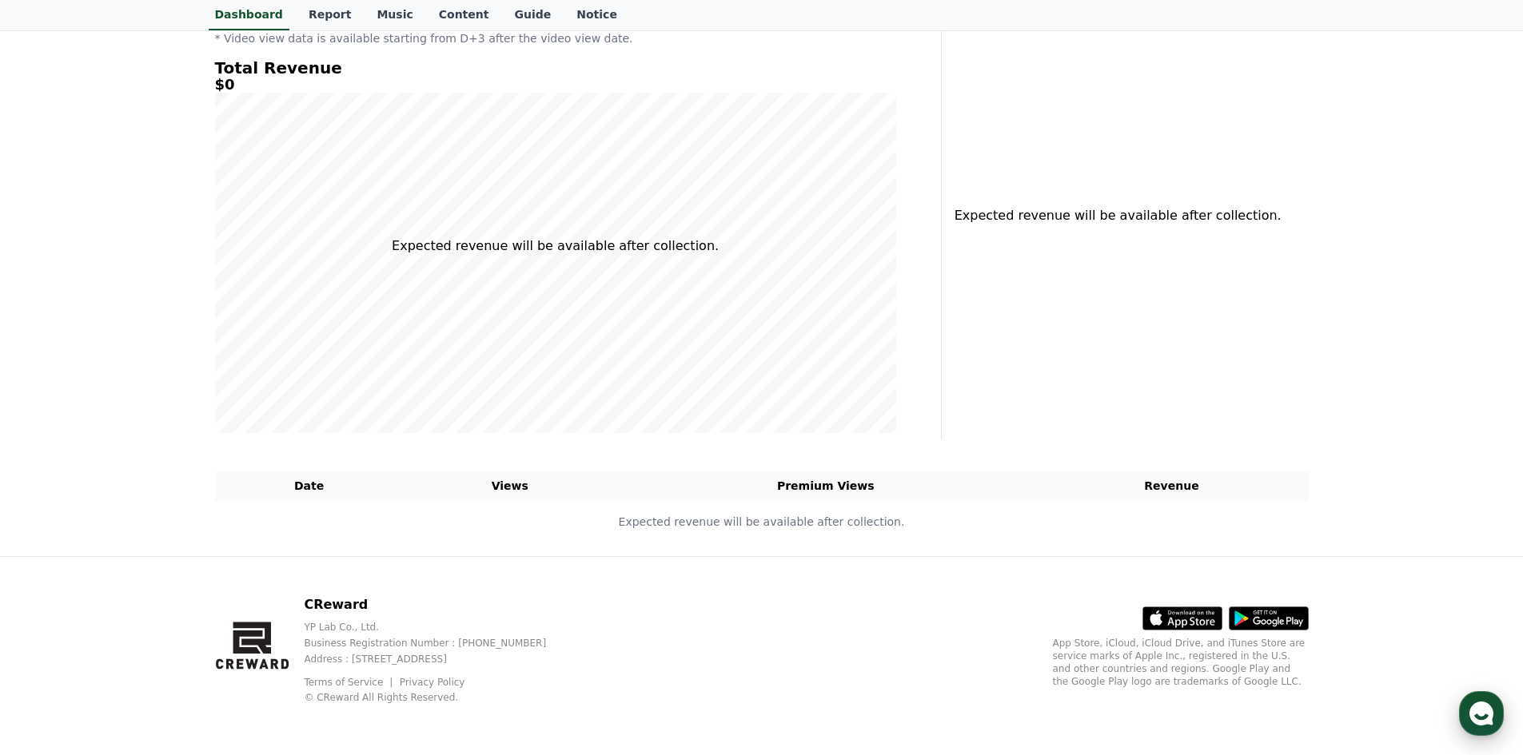
click at [1484, 703] on icon "button" at bounding box center [1481, 713] width 29 height 29
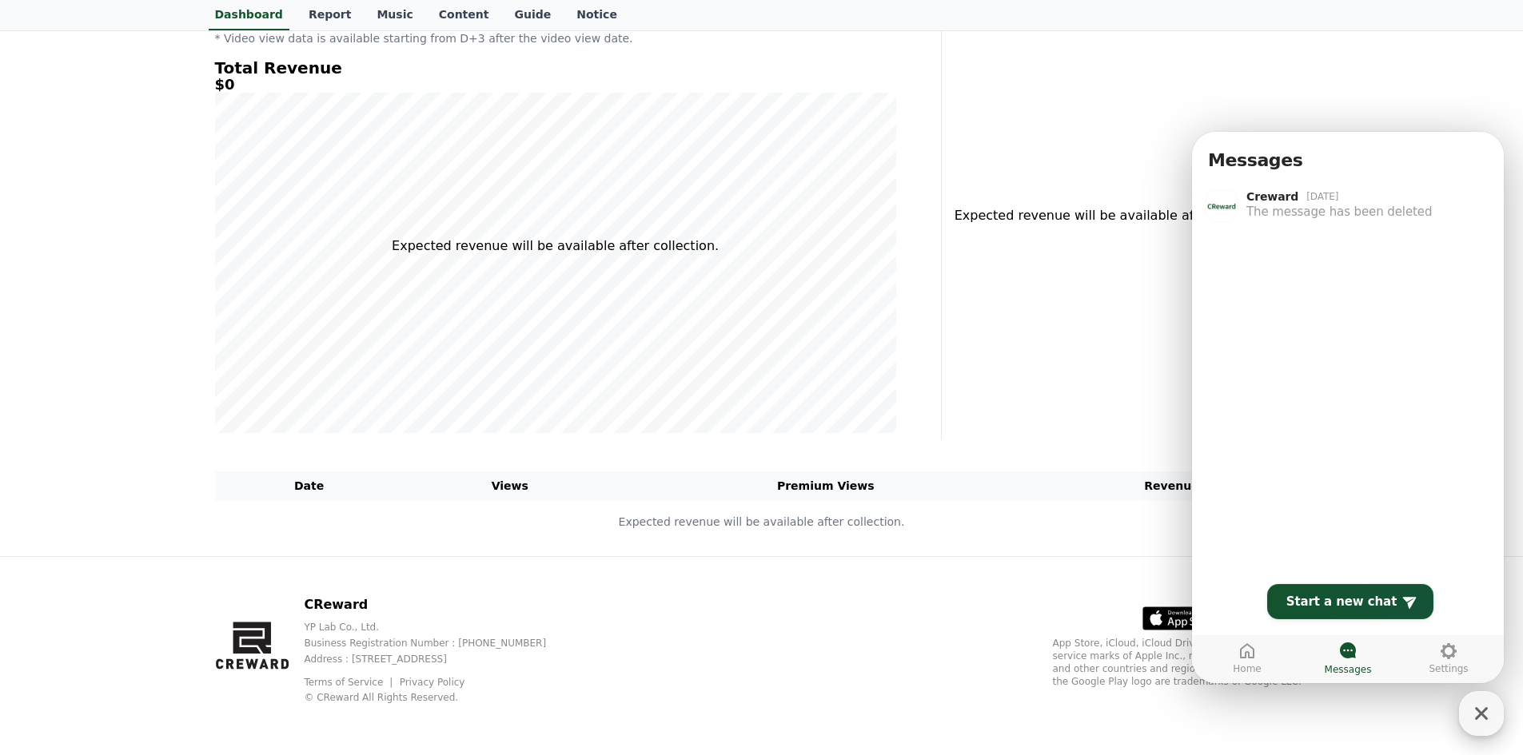
click at [1484, 703] on icon "button" at bounding box center [1481, 713] width 29 height 29
